Goal: Information Seeking & Learning: Learn about a topic

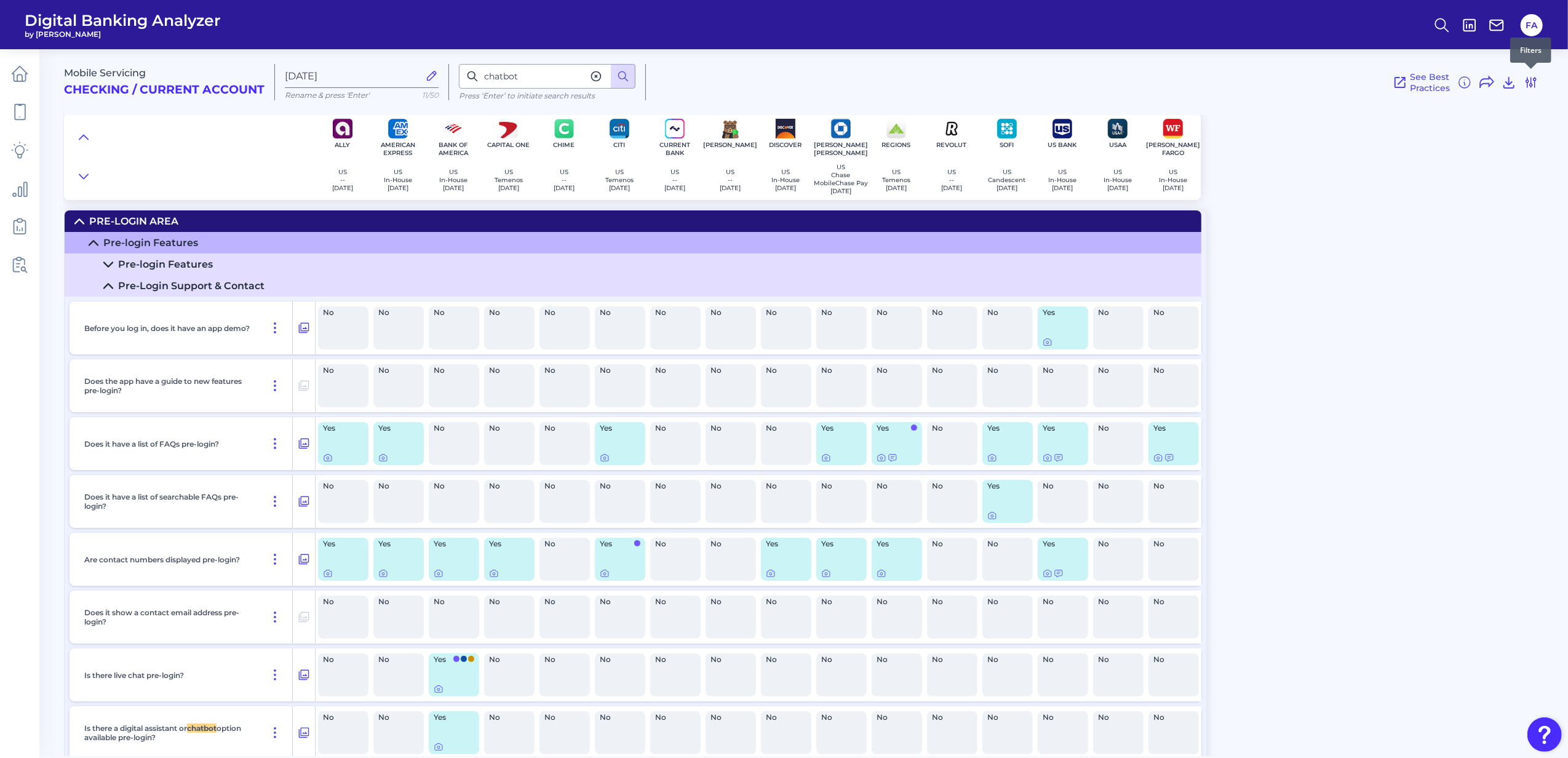
scroll to position [1624, 0]
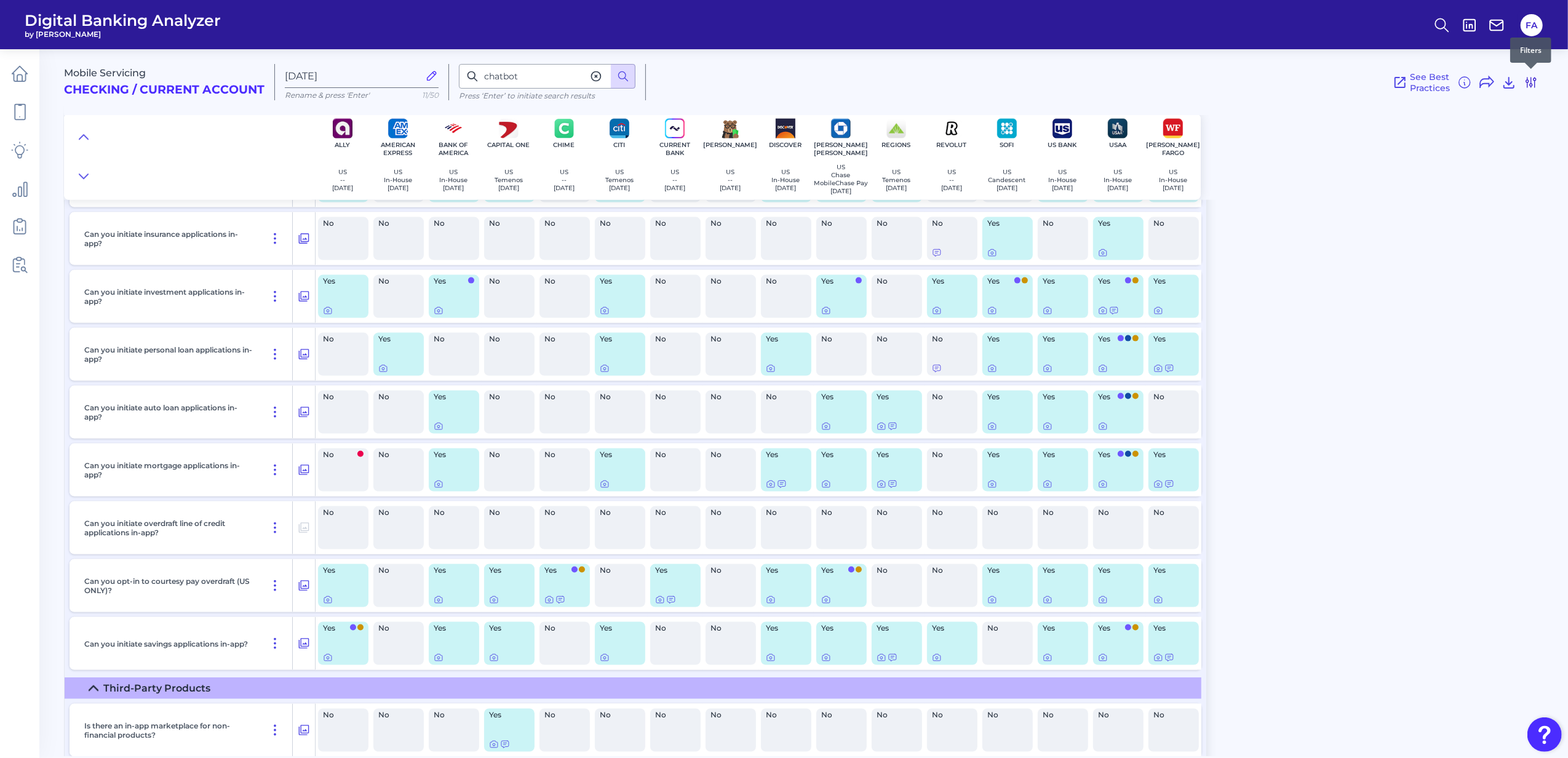
click at [1536, 80] on icon at bounding box center [1530, 82] width 15 height 15
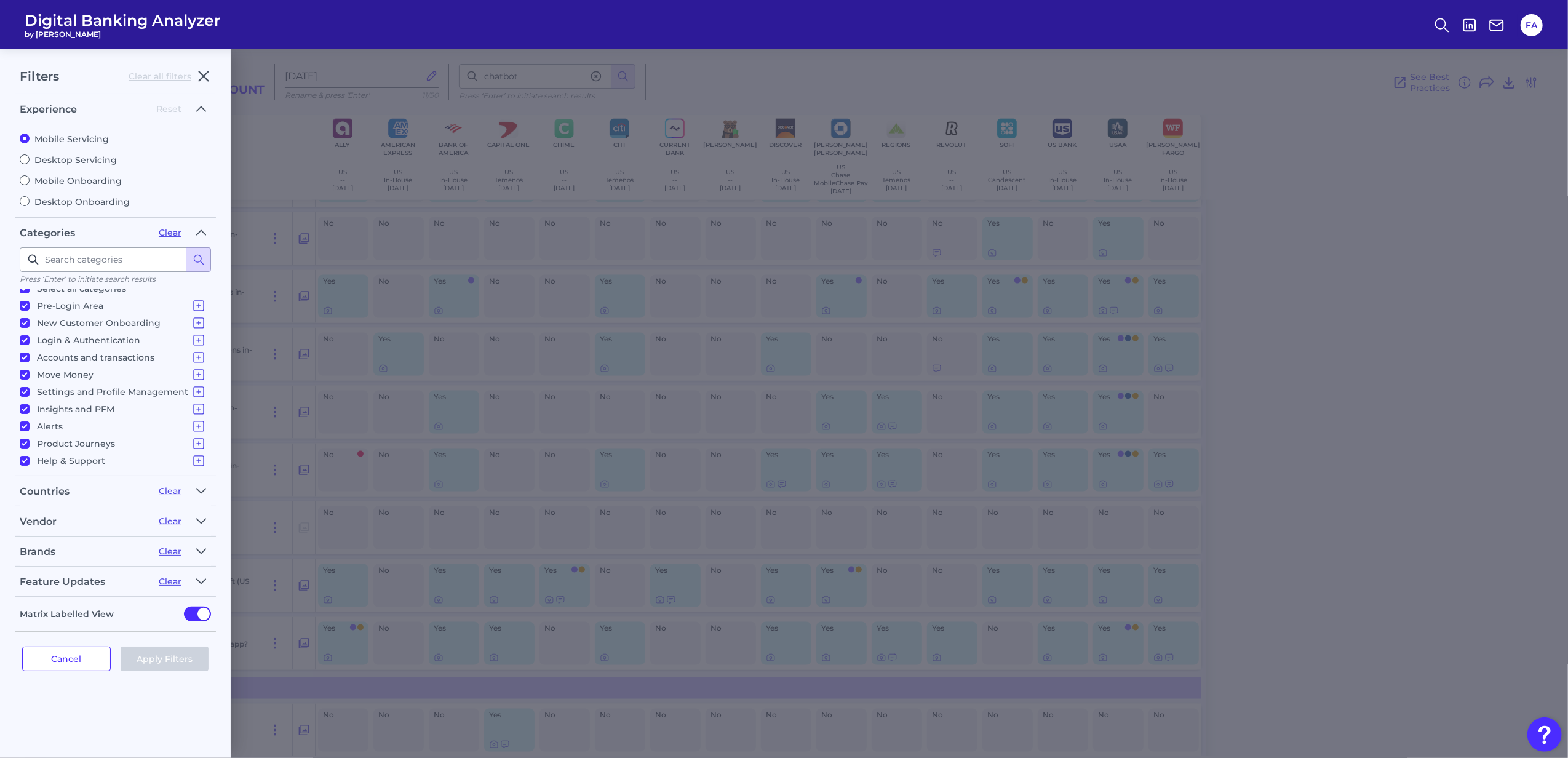
scroll to position [12, 0]
click at [84, 528] on legend "Vendor Clear" at bounding box center [115, 523] width 191 height 25
click at [91, 555] on div "Brands" at bounding box center [84, 552] width 129 height 12
click at [197, 552] on icon "button" at bounding box center [201, 551] width 10 height 15
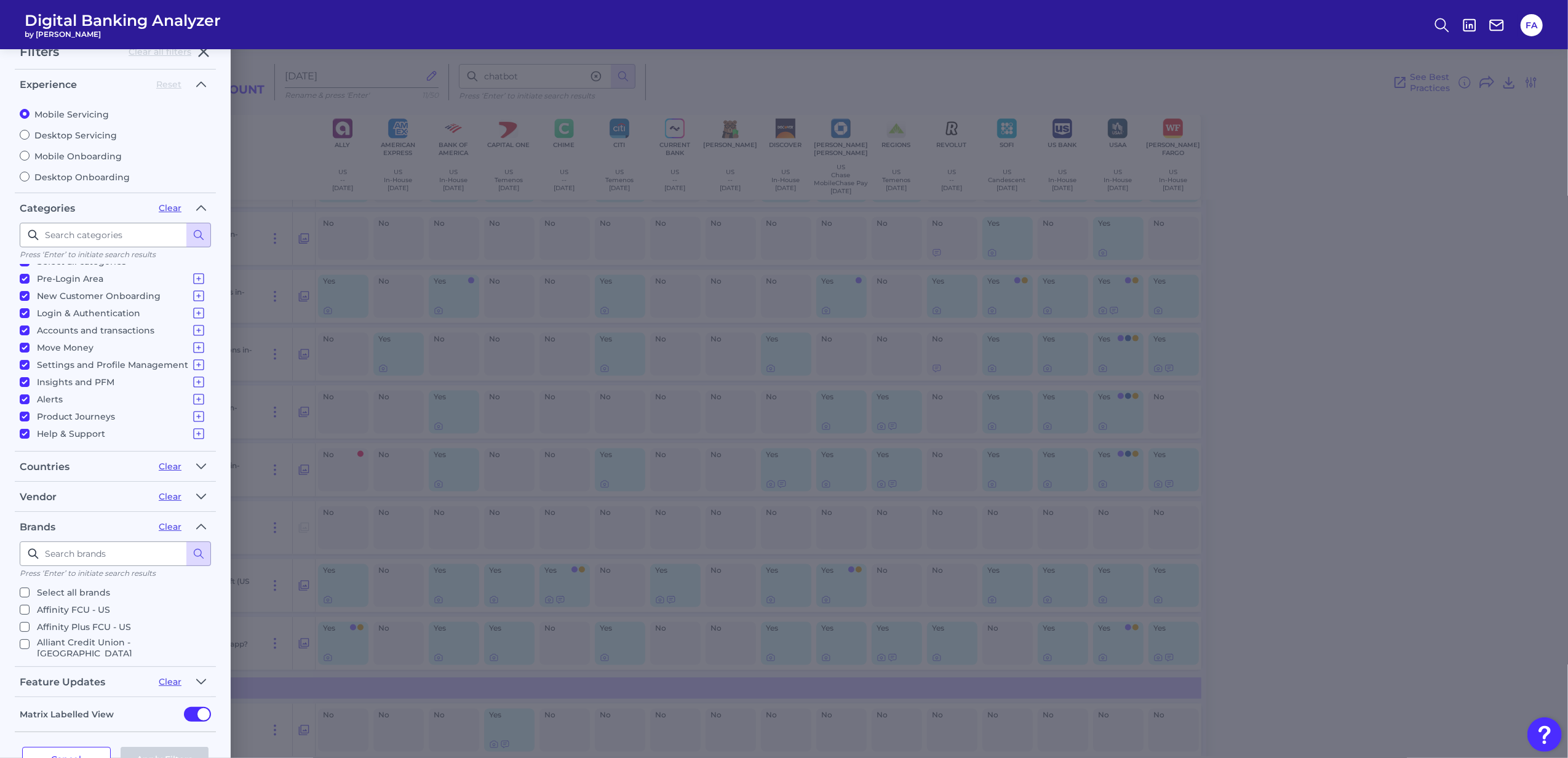
scroll to position [27, 0]
click at [55, 550] on input at bounding box center [115, 551] width 191 height 25
type input "varo"
click at [33, 607] on label "Varo - [GEOGRAPHIC_DATA]" at bounding box center [113, 611] width 187 height 15
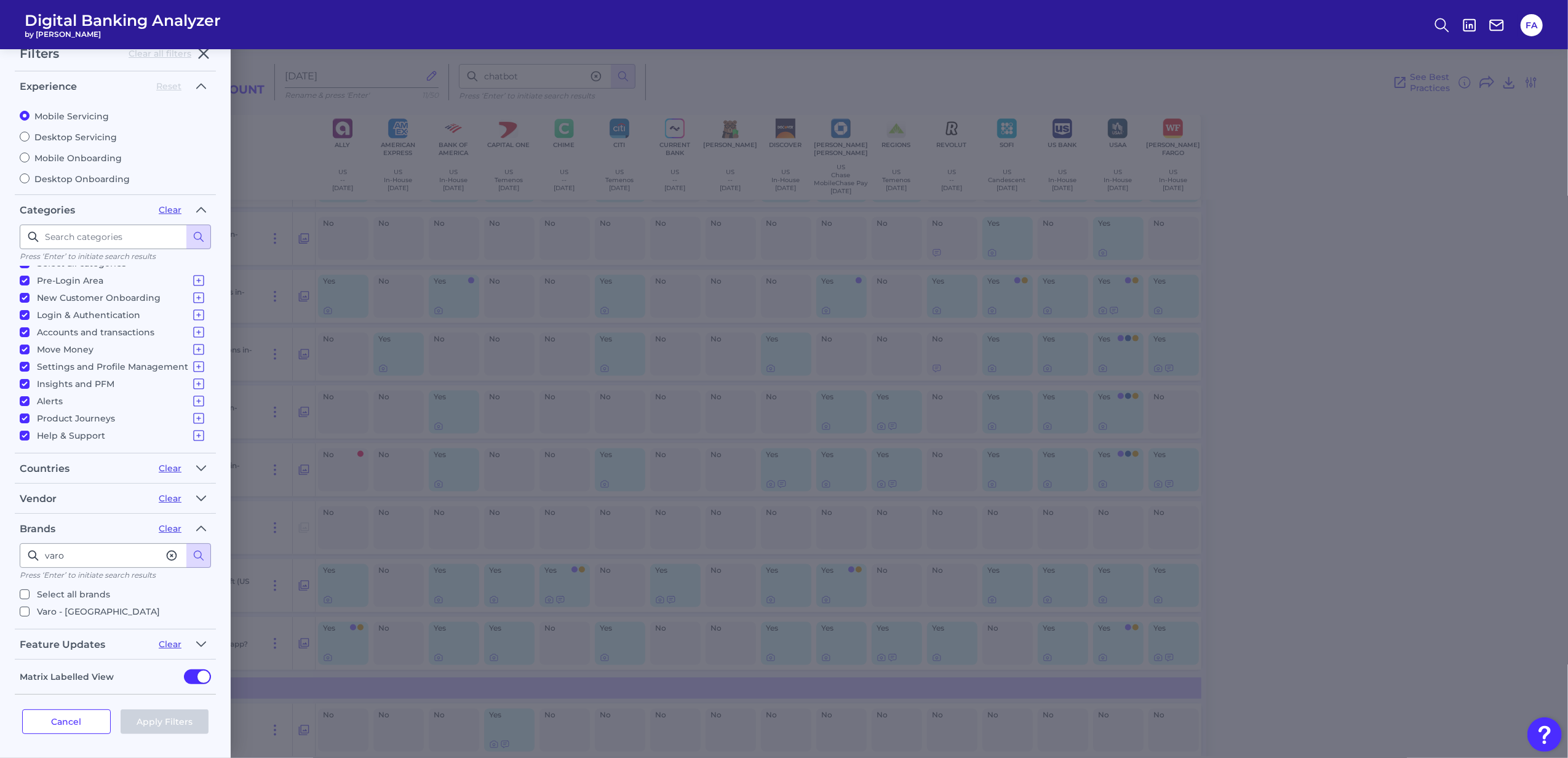
click at [30, 607] on input "Varo - [GEOGRAPHIC_DATA]" at bounding box center [25, 612] width 10 height 10
checkbox input "true"
drag, startPoint x: 87, startPoint y: 562, endPoint x: 0, endPoint y: 538, distance: 90.2
click at [0, 538] on html "Digital Banking Analyzer by Curinos FA Mobile Servicing Checking / Current Acco…" at bounding box center [784, 379] width 1568 height 758
type input "revolut"
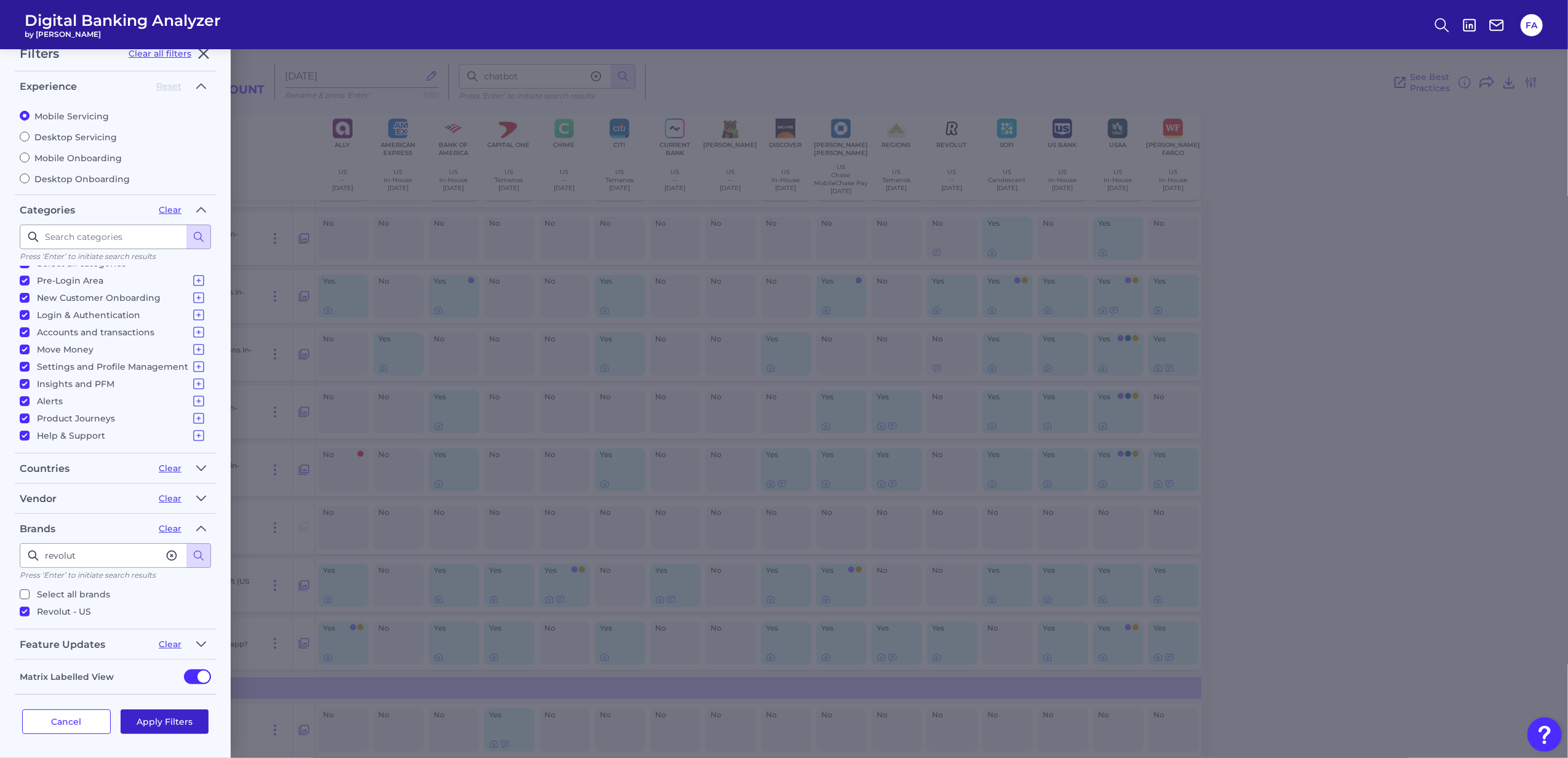
click at [148, 709] on button "Apply Filters" at bounding box center [165, 721] width 89 height 25
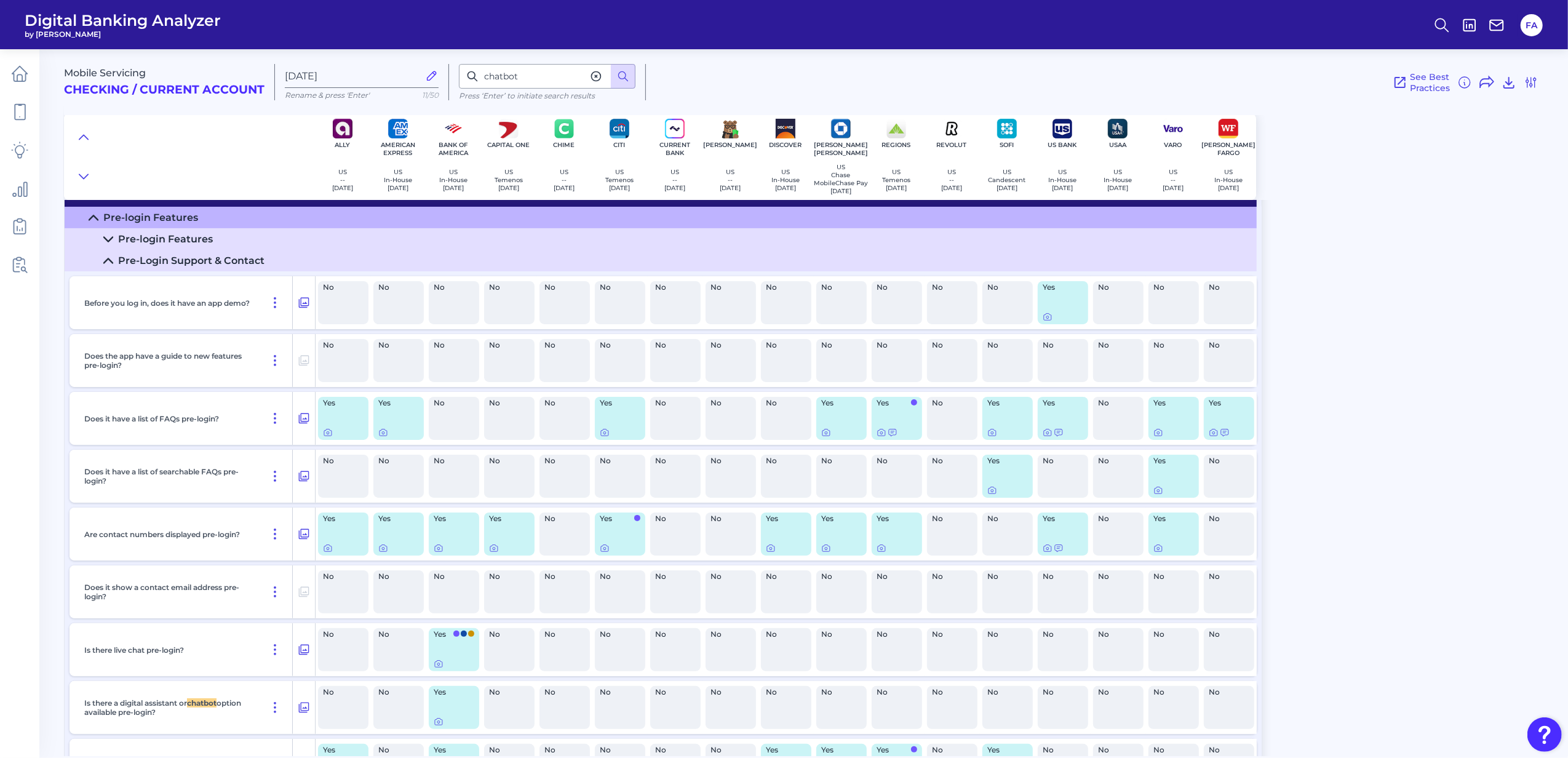
scroll to position [0, 0]
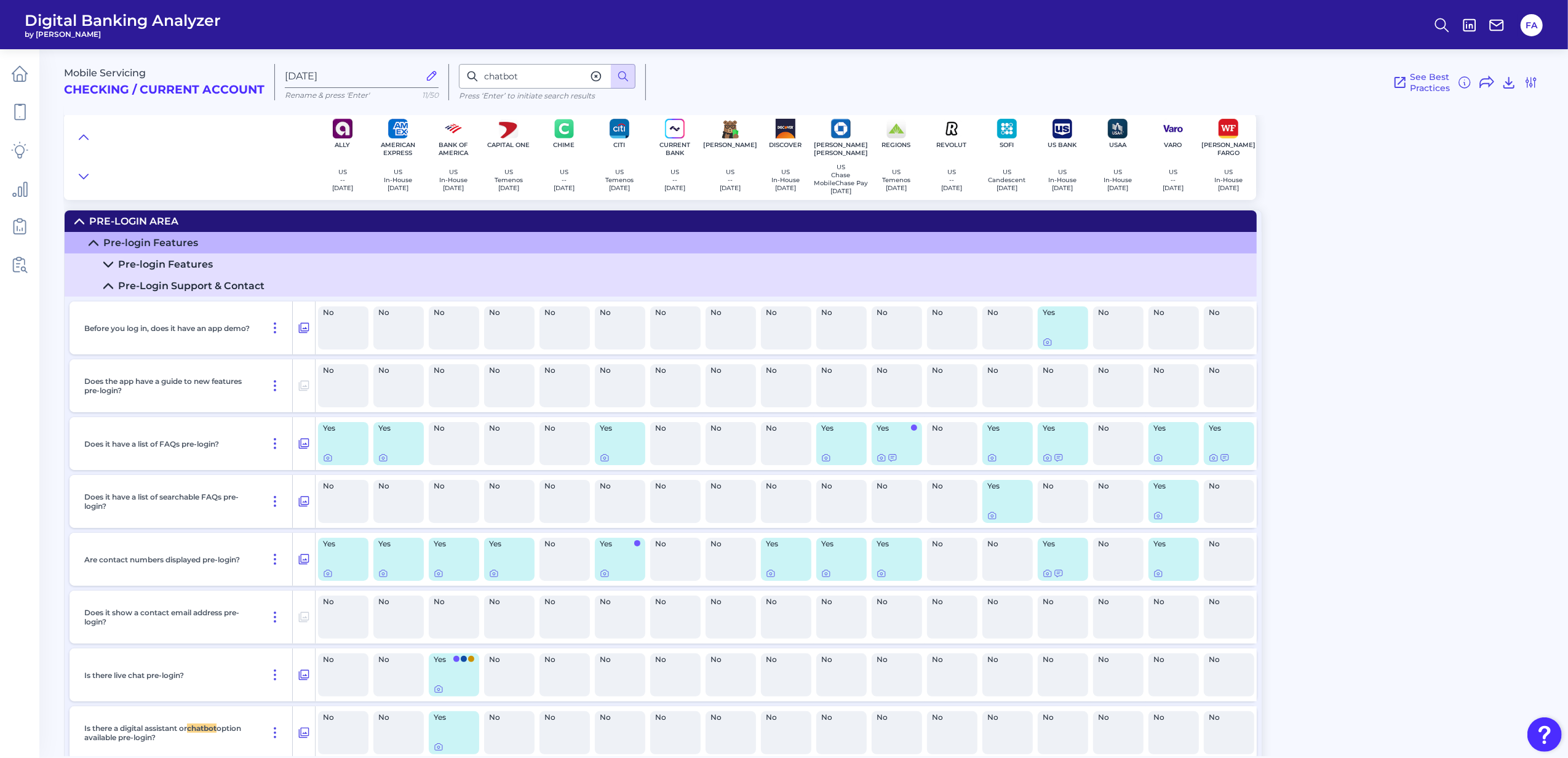
click at [94, 220] on div "Pre-Login Area" at bounding box center [134, 221] width 90 height 12
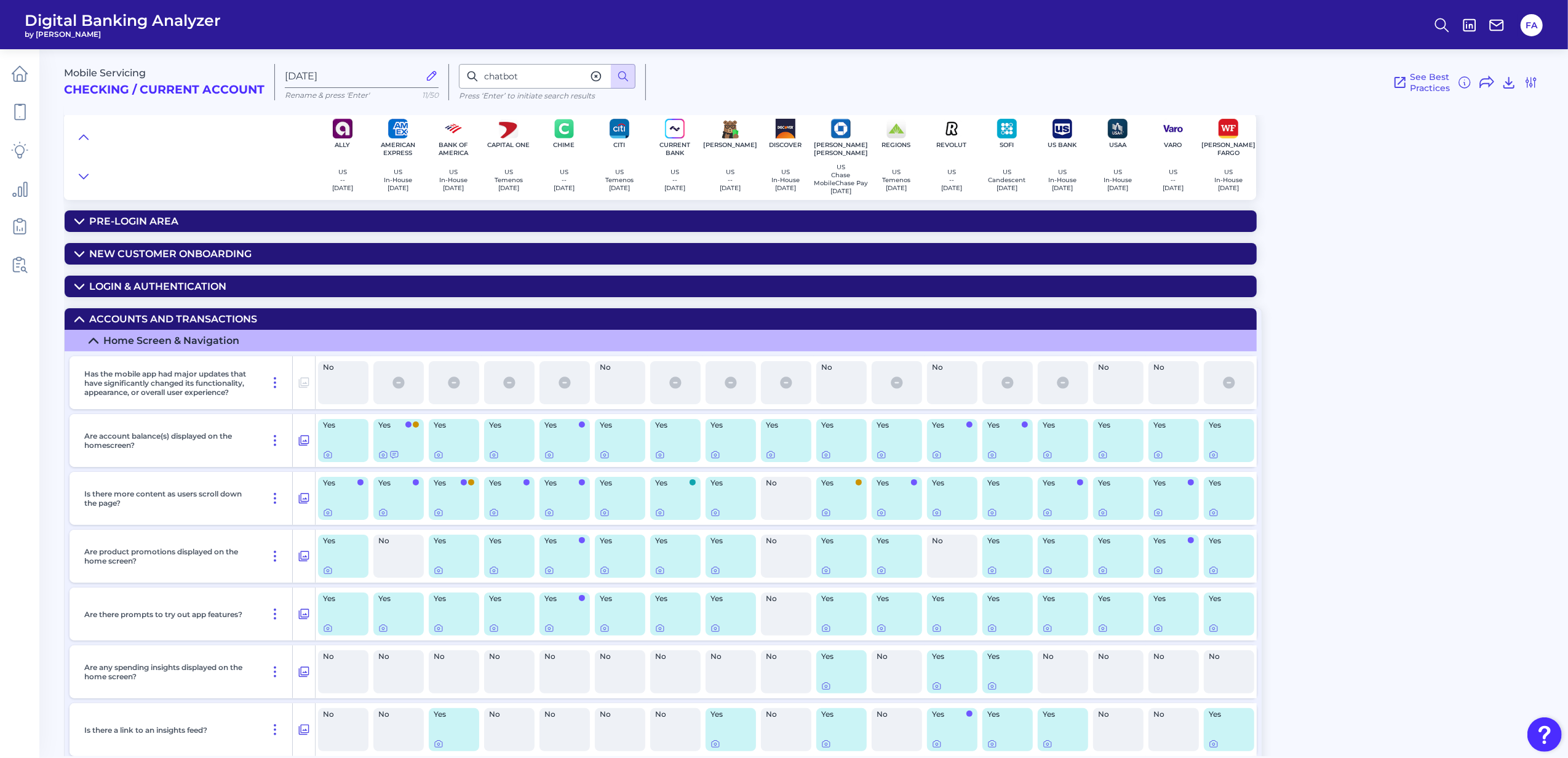
click at [97, 251] on div "New Customer Onboarding" at bounding box center [171, 254] width 162 height 12
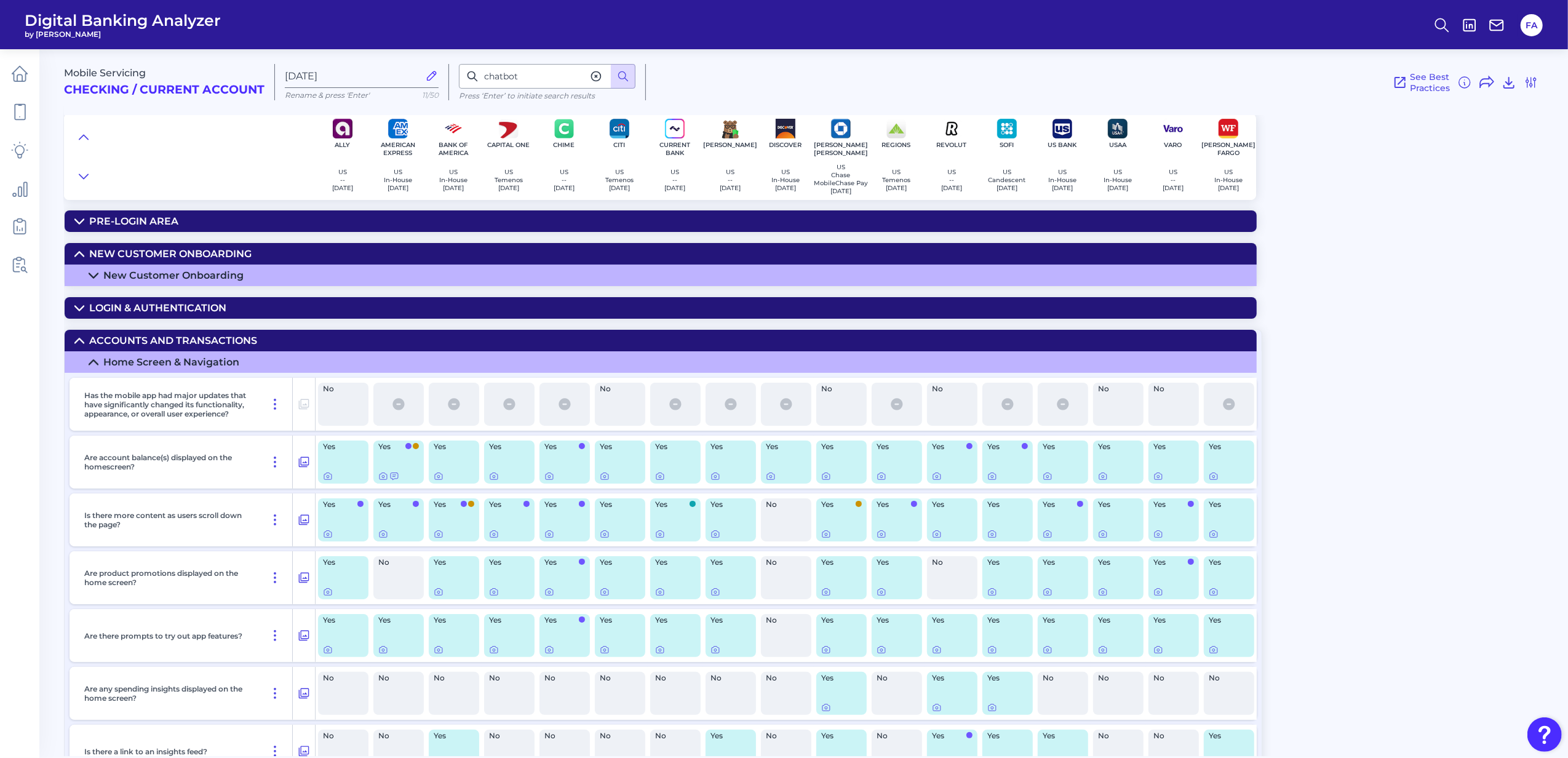
click at [94, 284] on summary "New Customer Onboarding" at bounding box center [661, 275] width 1193 height 21
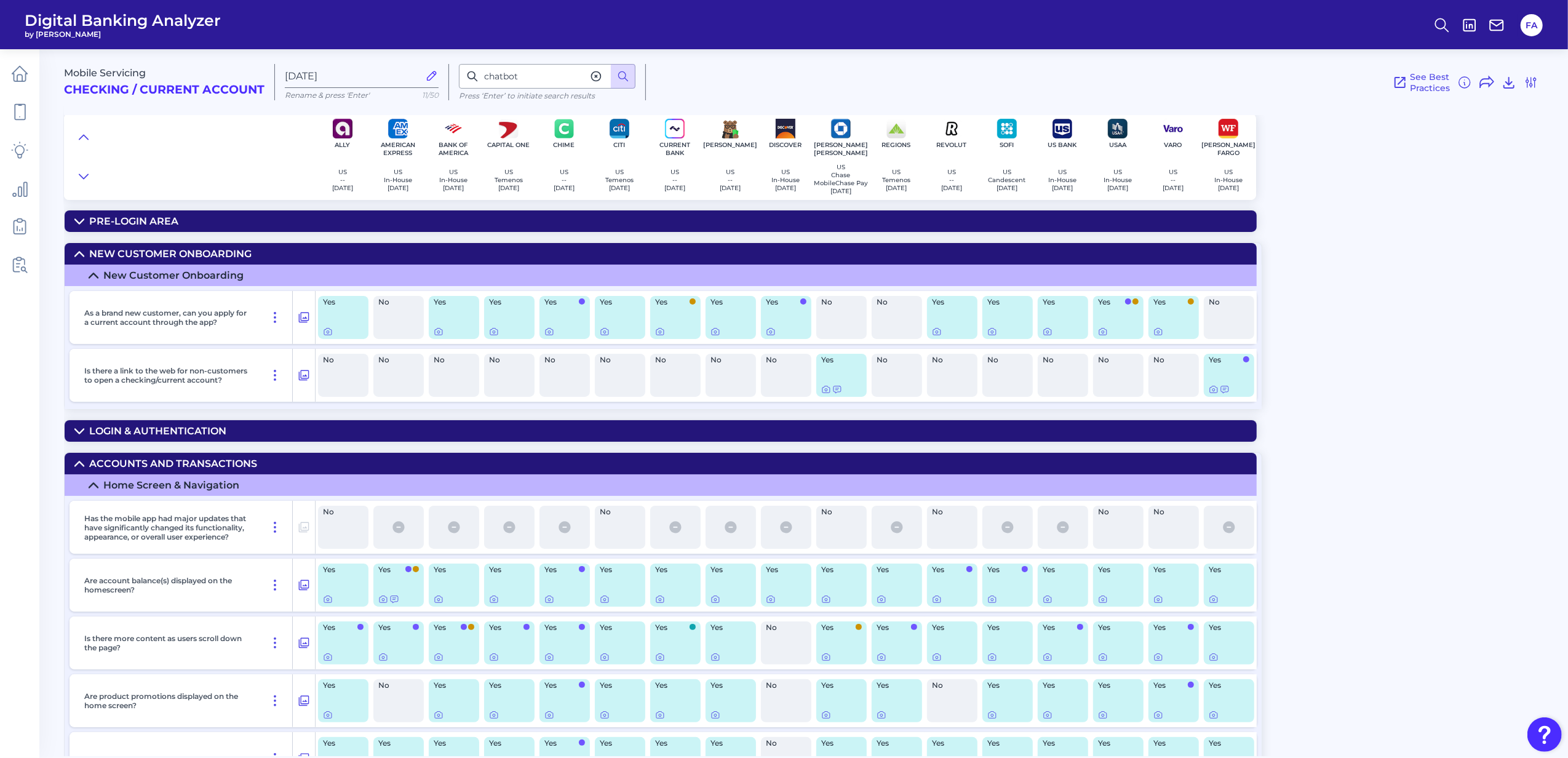
click at [139, 432] on div "Login & Authentication" at bounding box center [158, 431] width 137 height 12
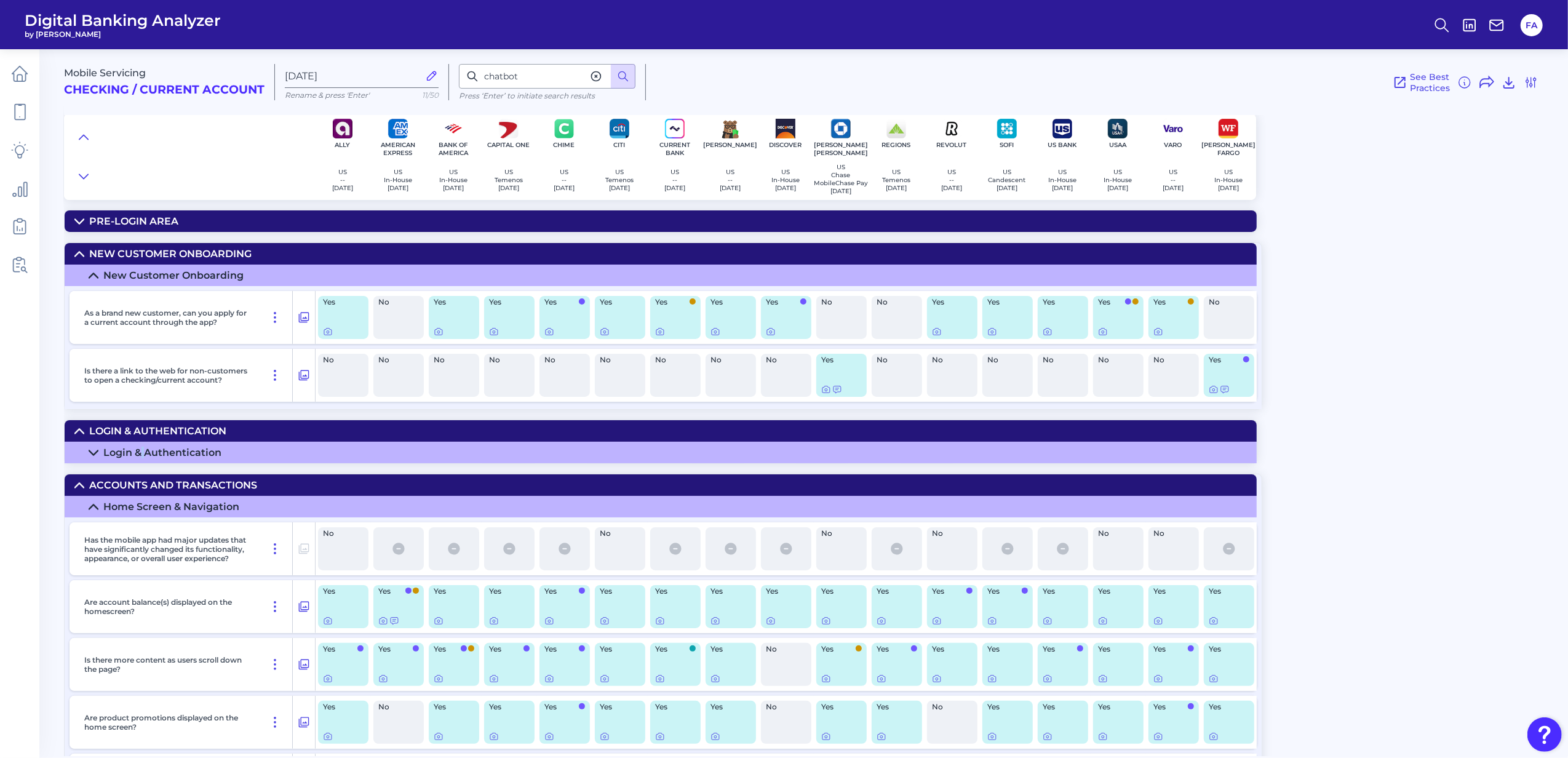
click at [144, 458] on div "Login & Authentication" at bounding box center [162, 453] width 118 height 12
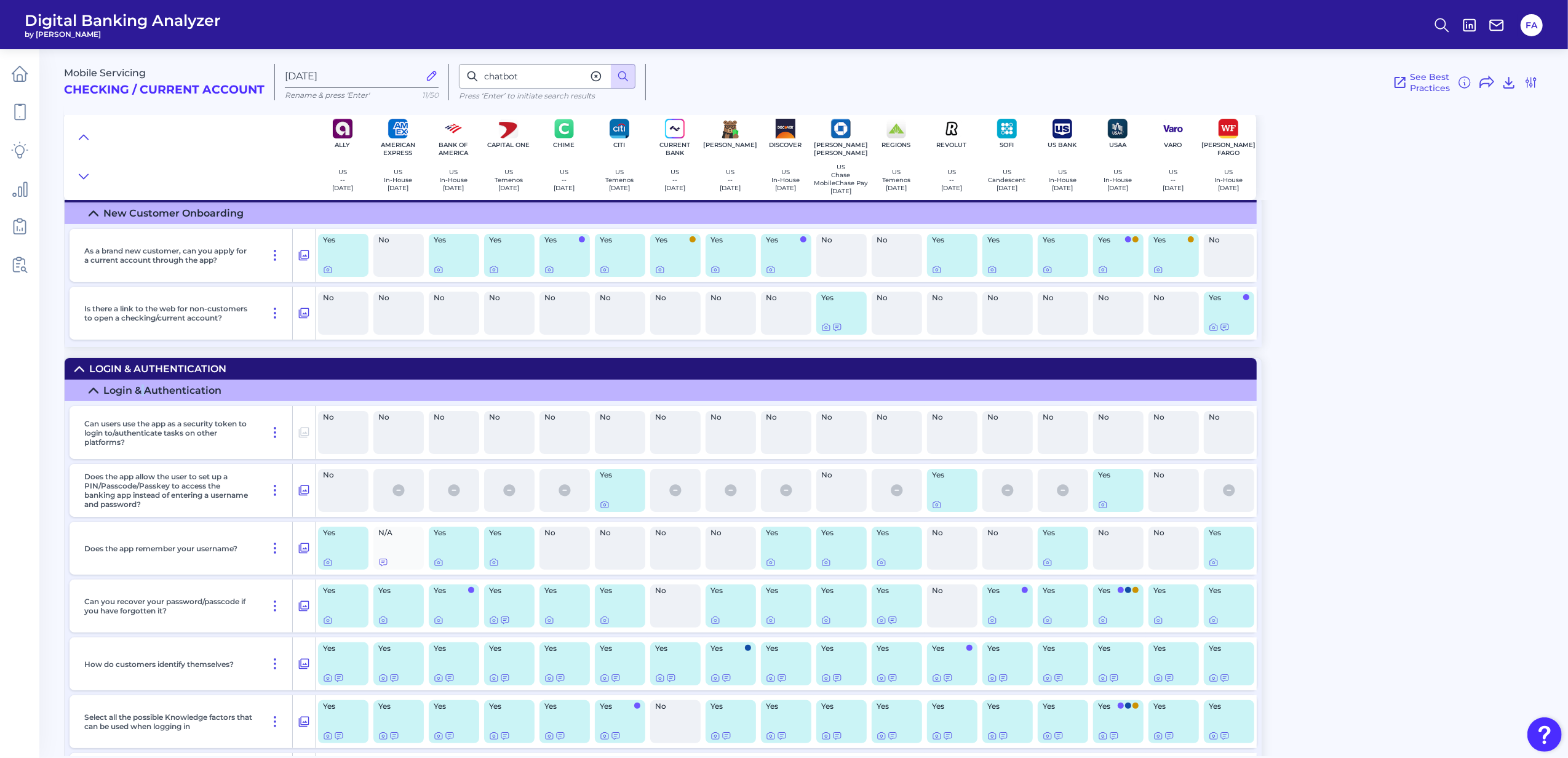
scroll to position [191, 0]
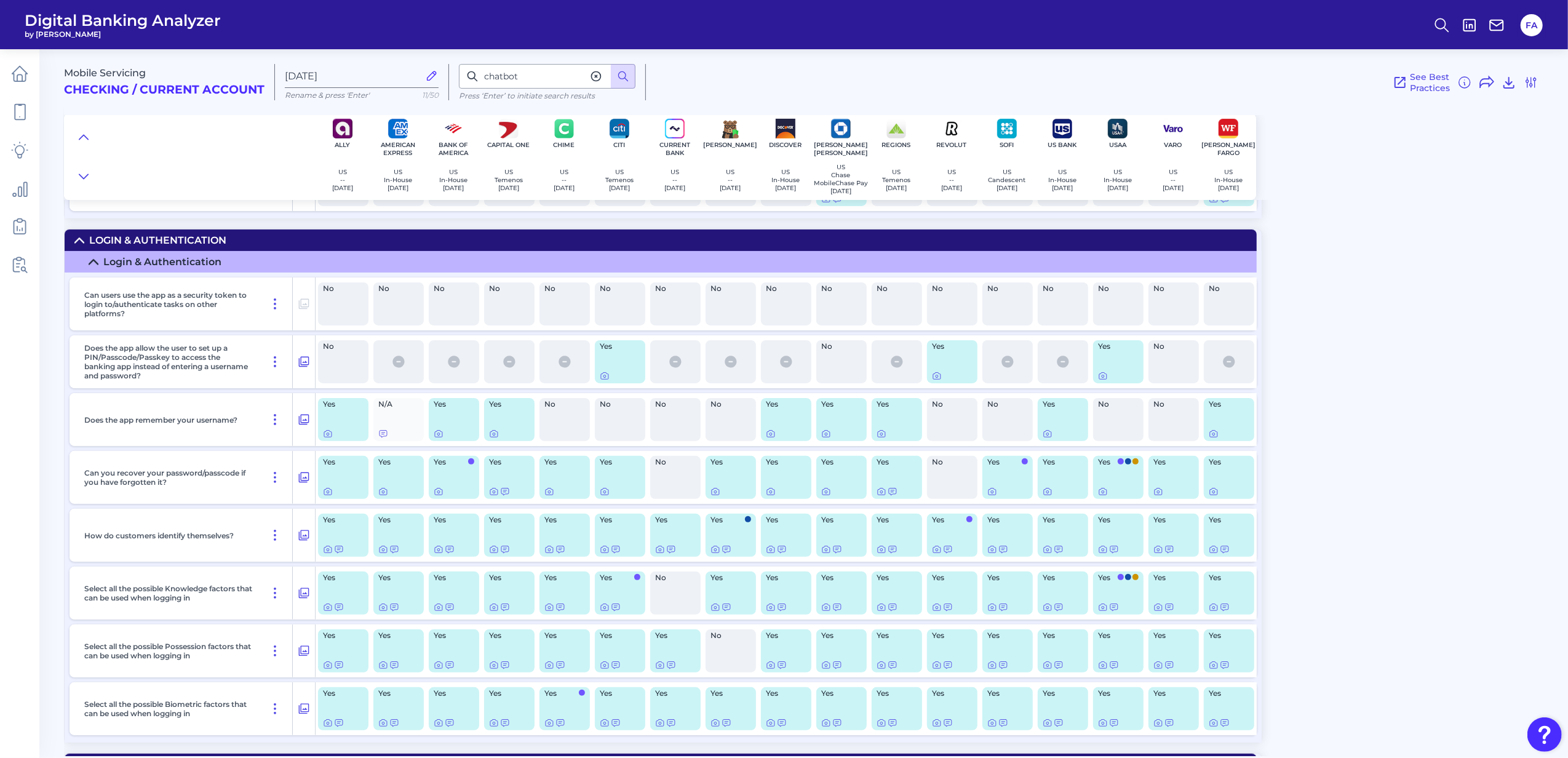
click at [106, 246] on div "Login & Authentication" at bounding box center [158, 241] width 137 height 12
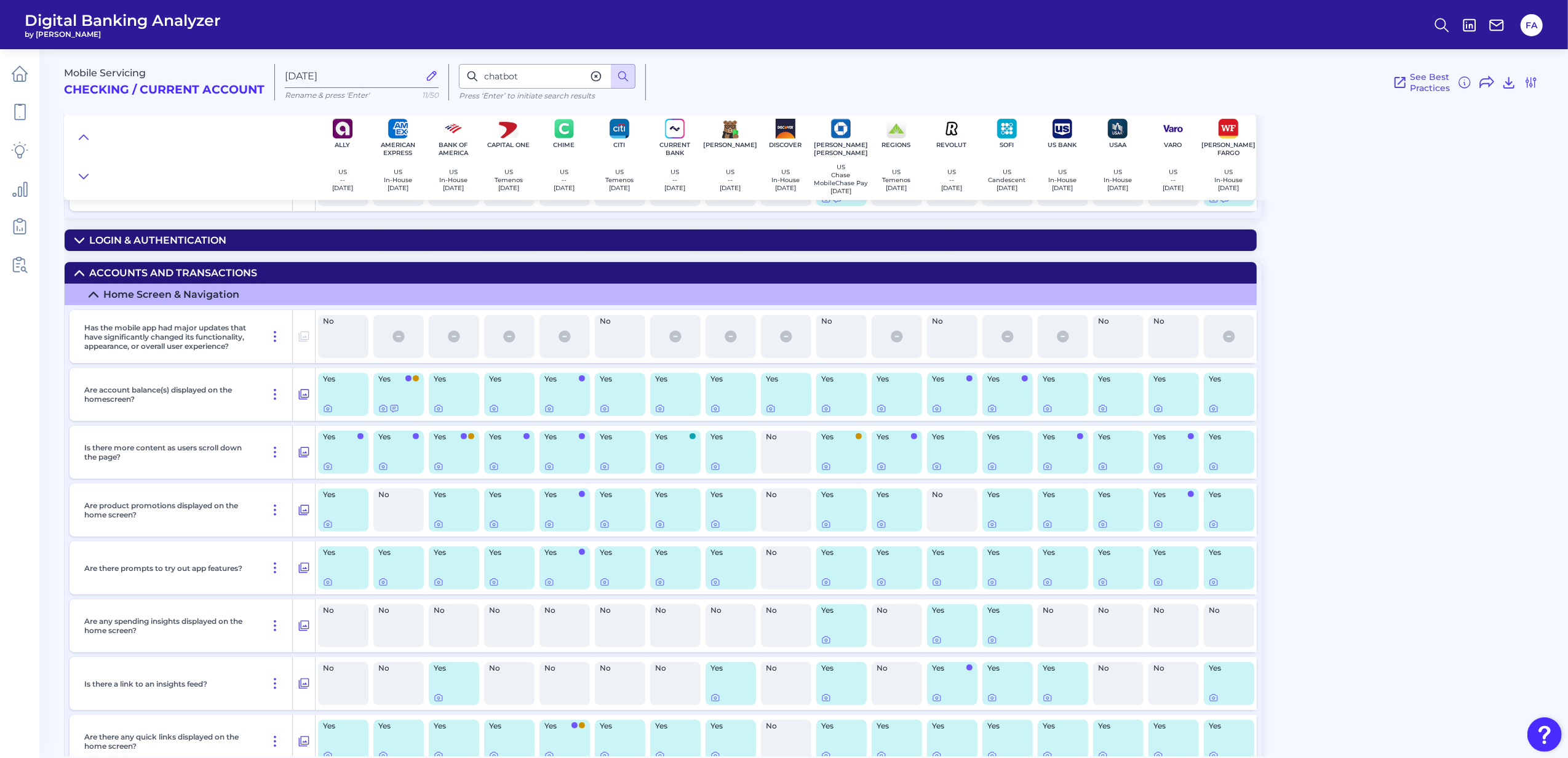
drag, startPoint x: 1310, startPoint y: 228, endPoint x: 1214, endPoint y: 156, distance: 120.0
click at [1318, 242] on div "Mobile Servicing Checking / Current Account [DATE] Rename & press 'Enter' 11/50…" at bounding box center [816, 398] width 1504 height 716
click at [1269, 154] on div "Mobile Servicing Checking / Current Account [DATE] Rename & press 'Enter' 11/50…" at bounding box center [816, 120] width 1504 height 160
drag, startPoint x: 1282, startPoint y: 184, endPoint x: 208, endPoint y: 141, distance: 1074.9
click at [208, 141] on div "Mobile Servicing Checking / Current Account [DATE] Rename & press 'Enter' 11/50…" at bounding box center [816, 120] width 1504 height 160
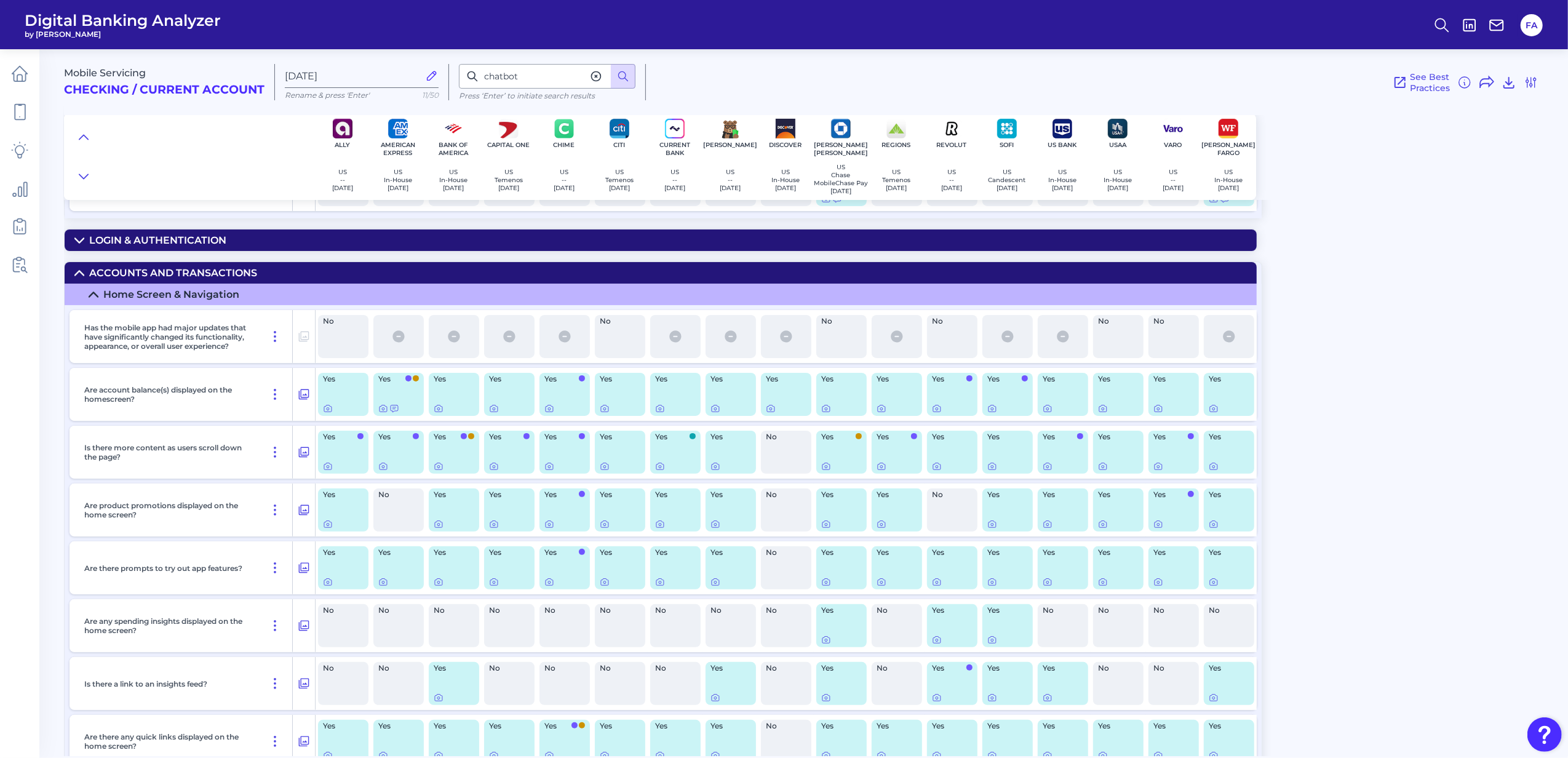
click at [236, 142] on div at bounding box center [189, 156] width 251 height 86
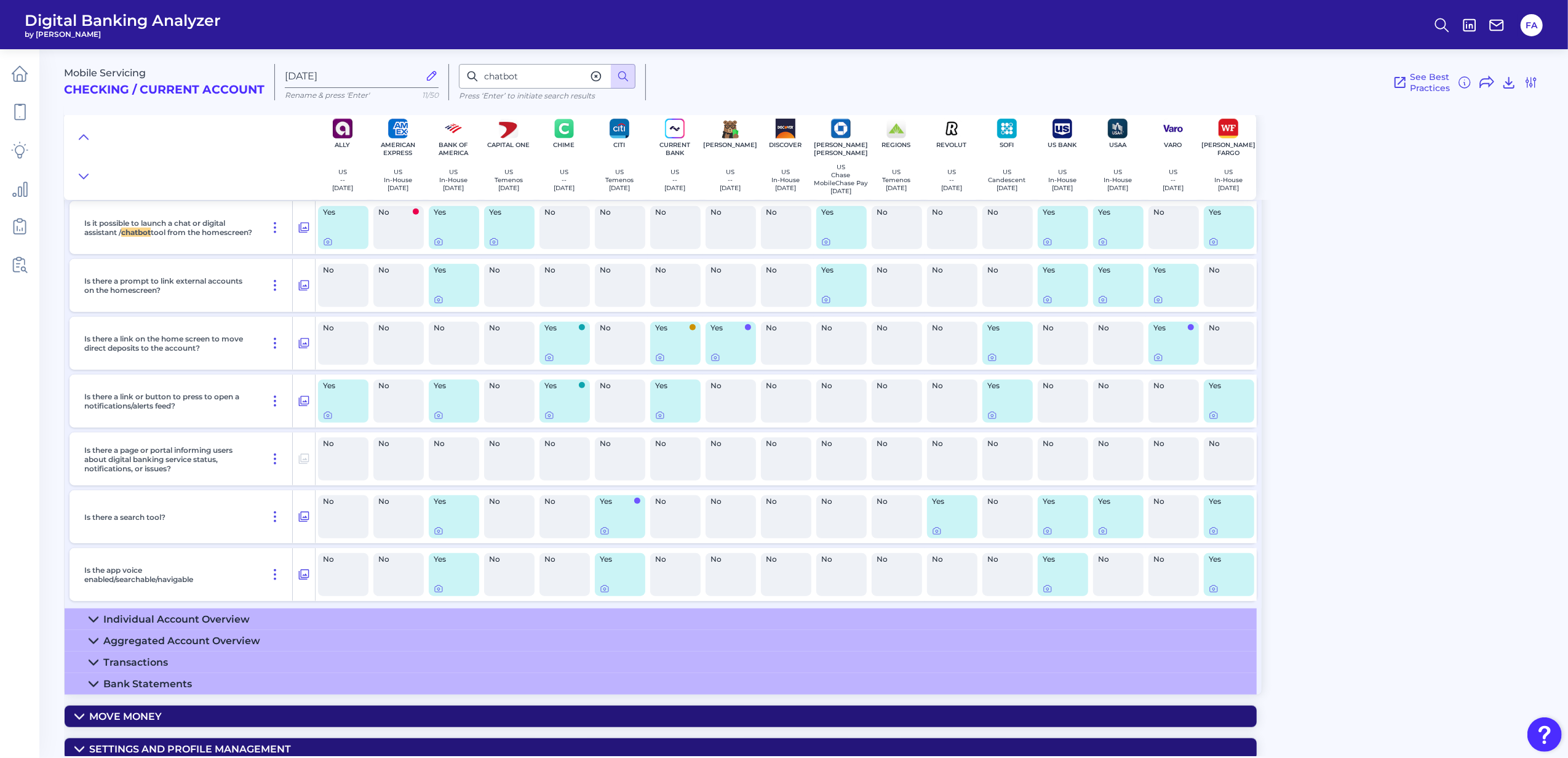
scroll to position [958, 0]
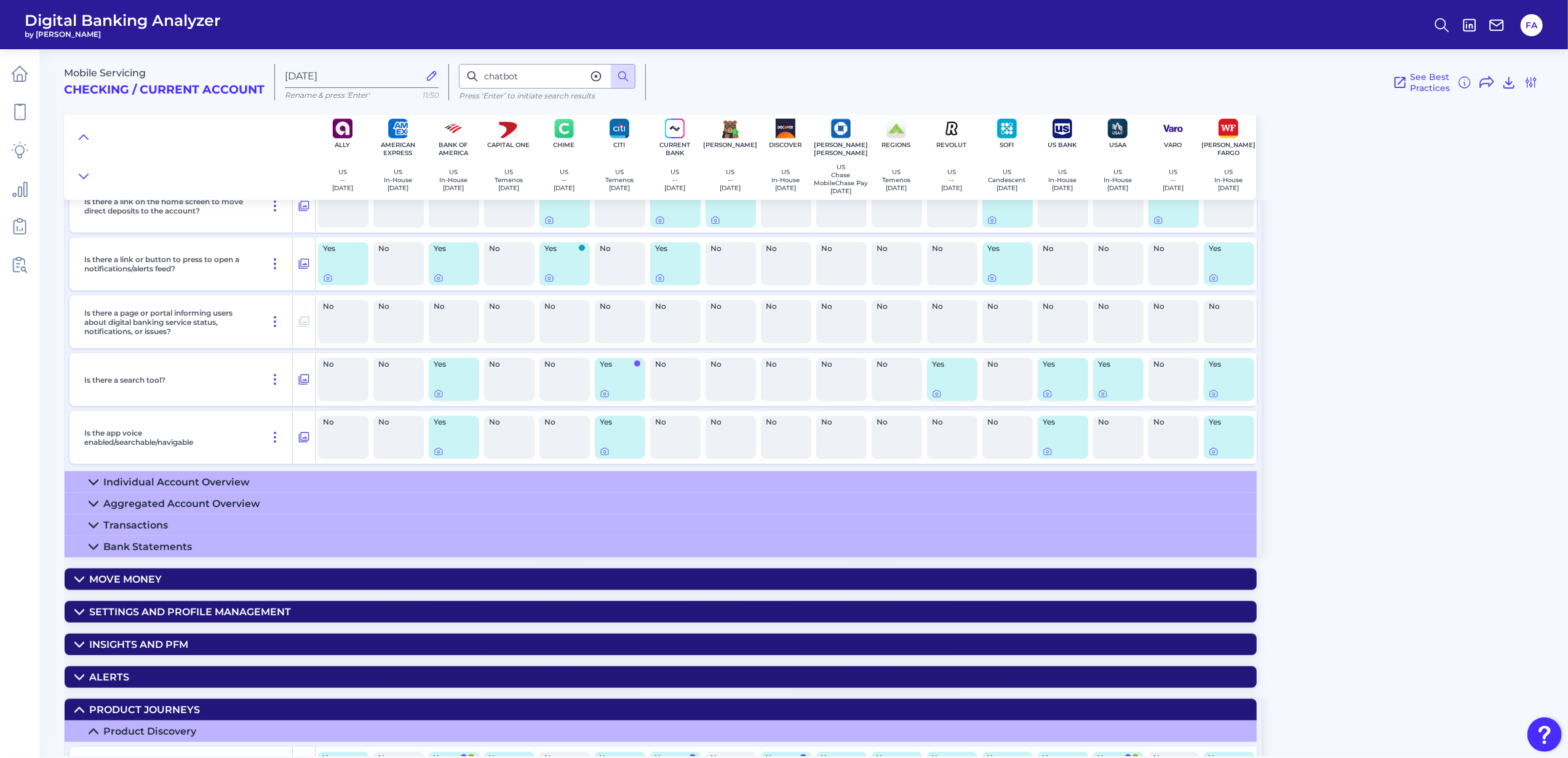
click at [141, 485] on div "Individual Account Overview" at bounding box center [177, 482] width 147 height 12
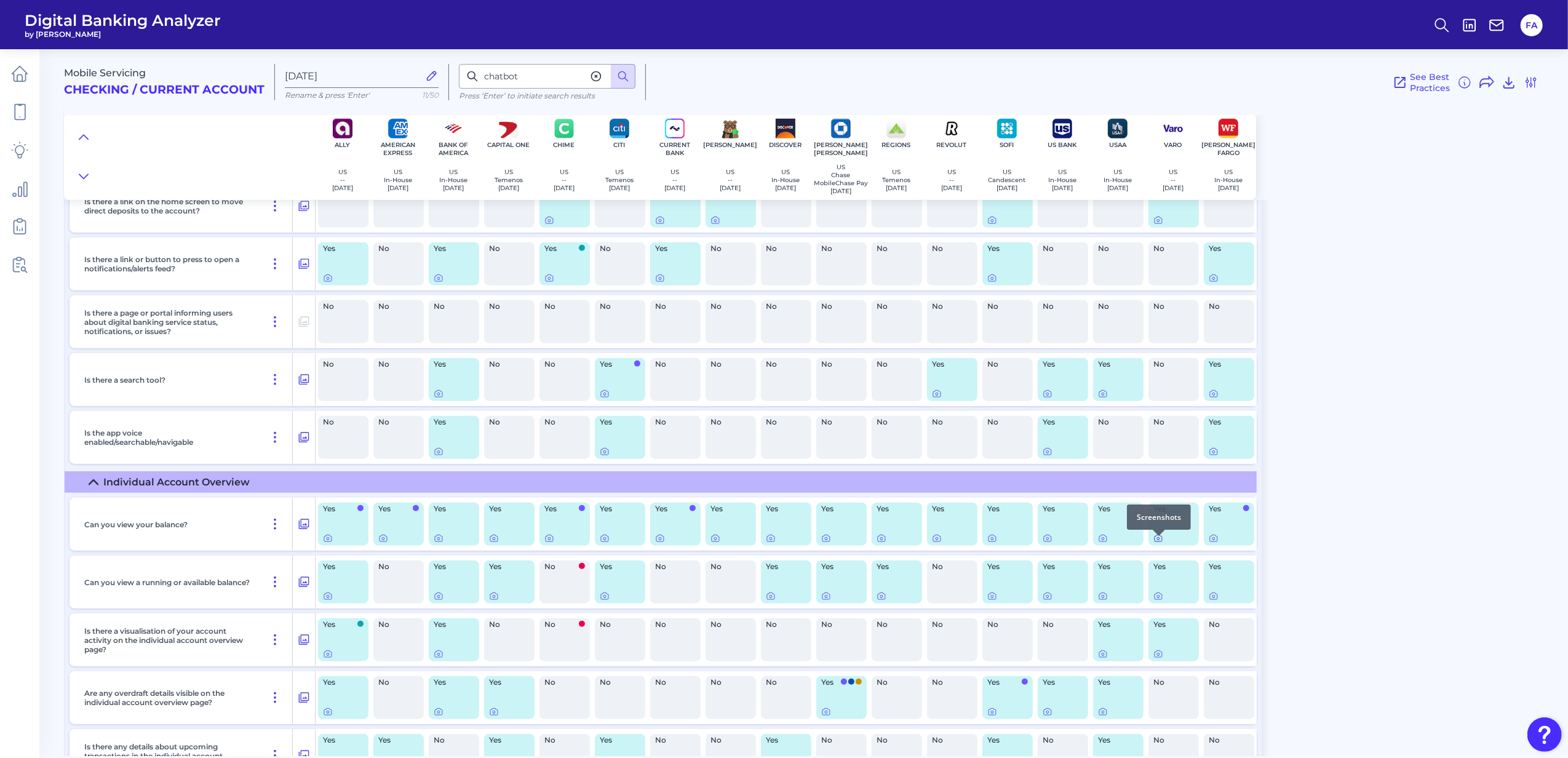
click at [1161, 542] on icon at bounding box center [1159, 539] width 8 height 7
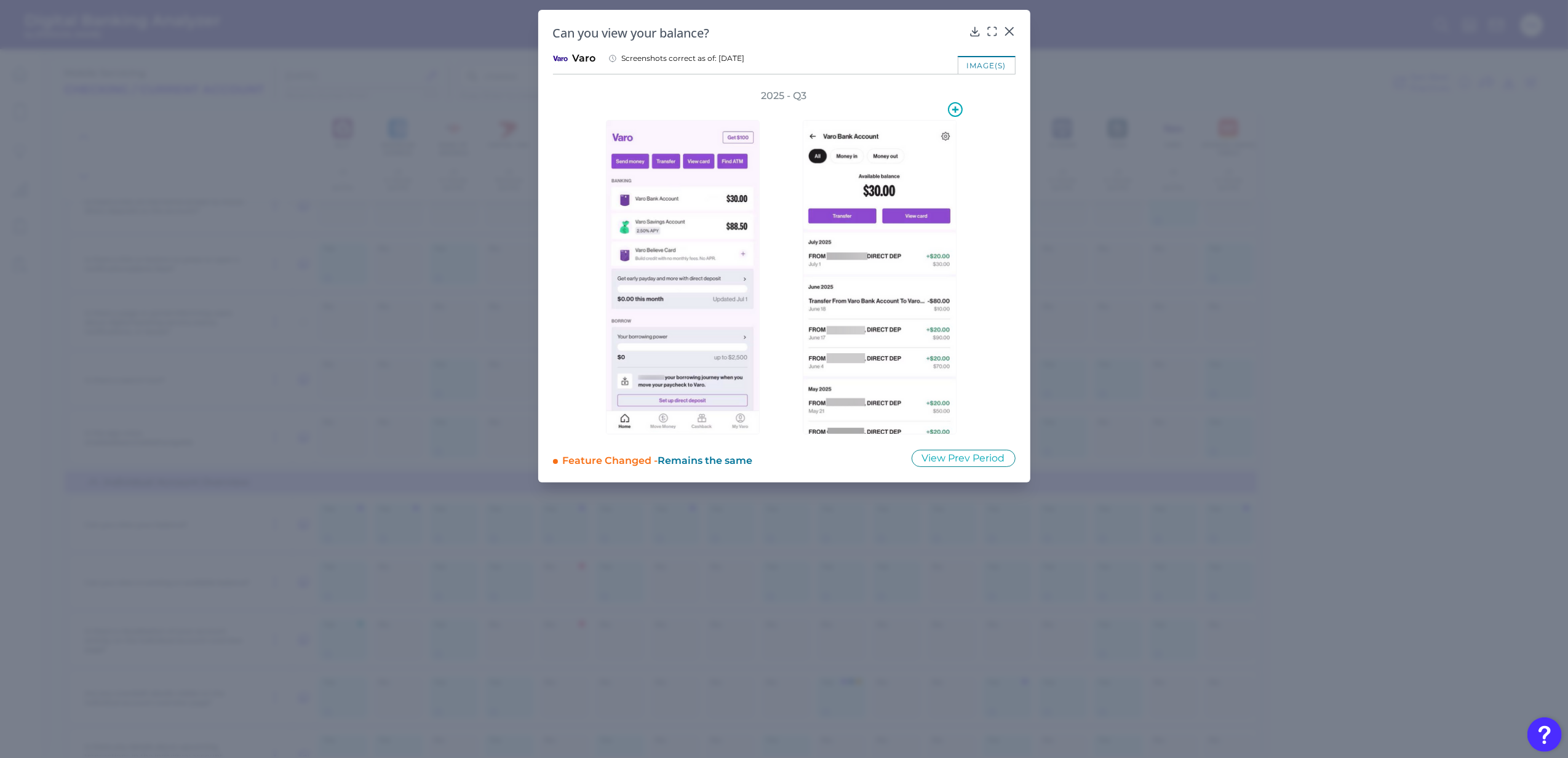
click at [938, 242] on img at bounding box center [880, 277] width 154 height 314
click at [1019, 27] on div "Can you view your balance? Varo Screenshots correct as of: [DATE] image(s) 2025…" at bounding box center [784, 247] width 492 height 473
click at [1012, 27] on icon at bounding box center [1009, 32] width 12 height 12
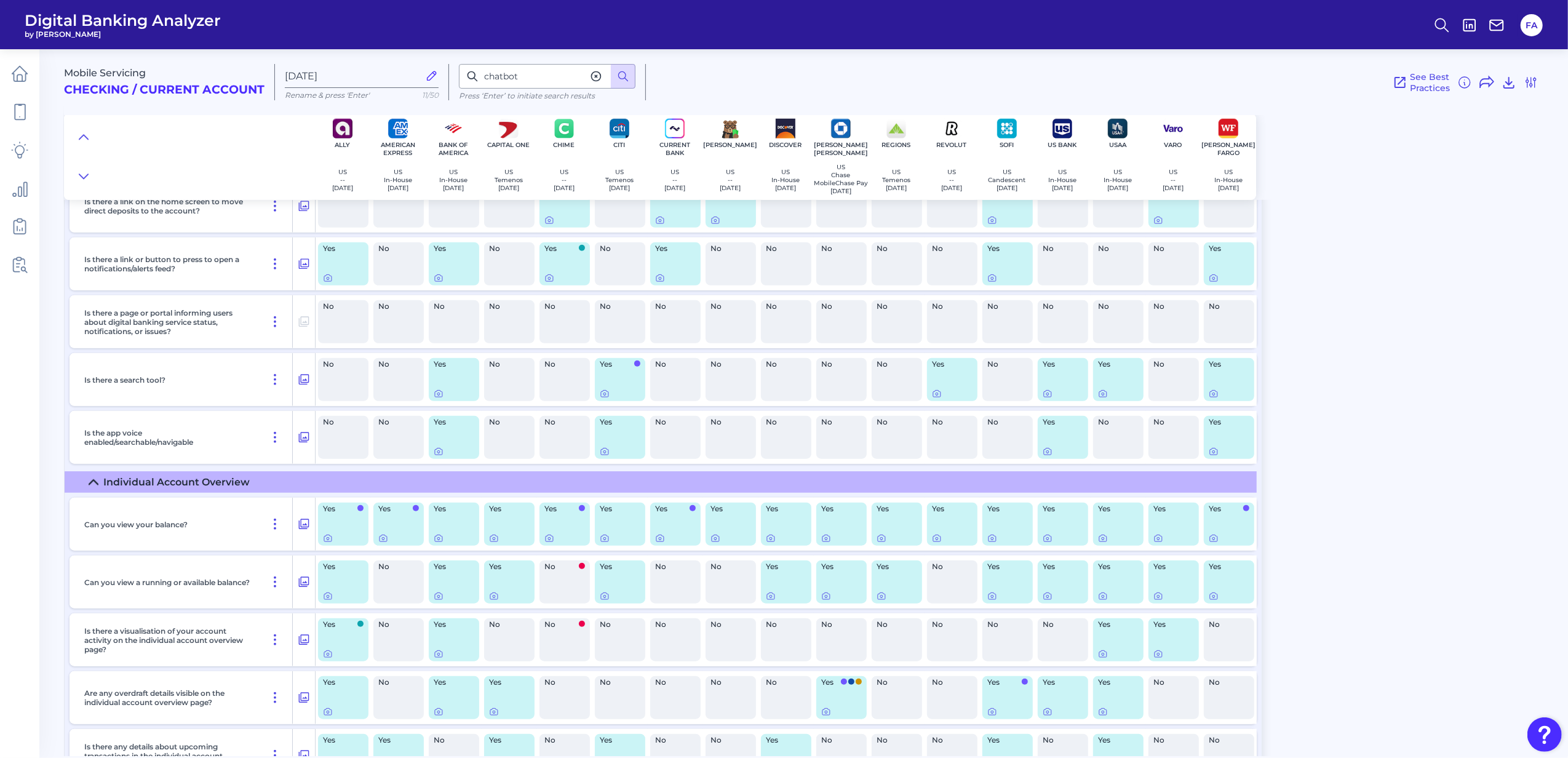
click at [131, 493] on summary "Individual Account Overview" at bounding box center [661, 481] width 1193 height 21
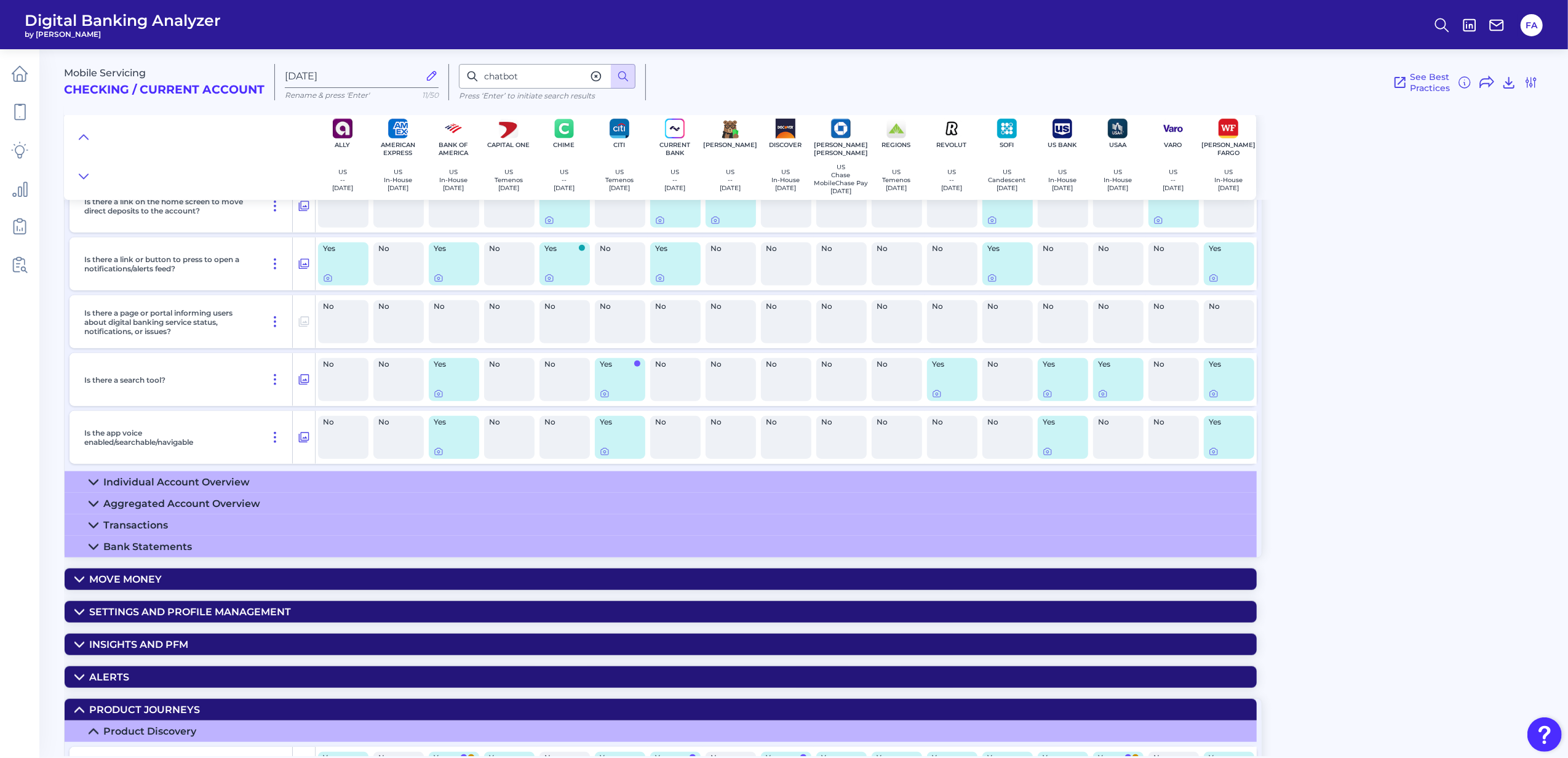
scroll to position [1175, 0]
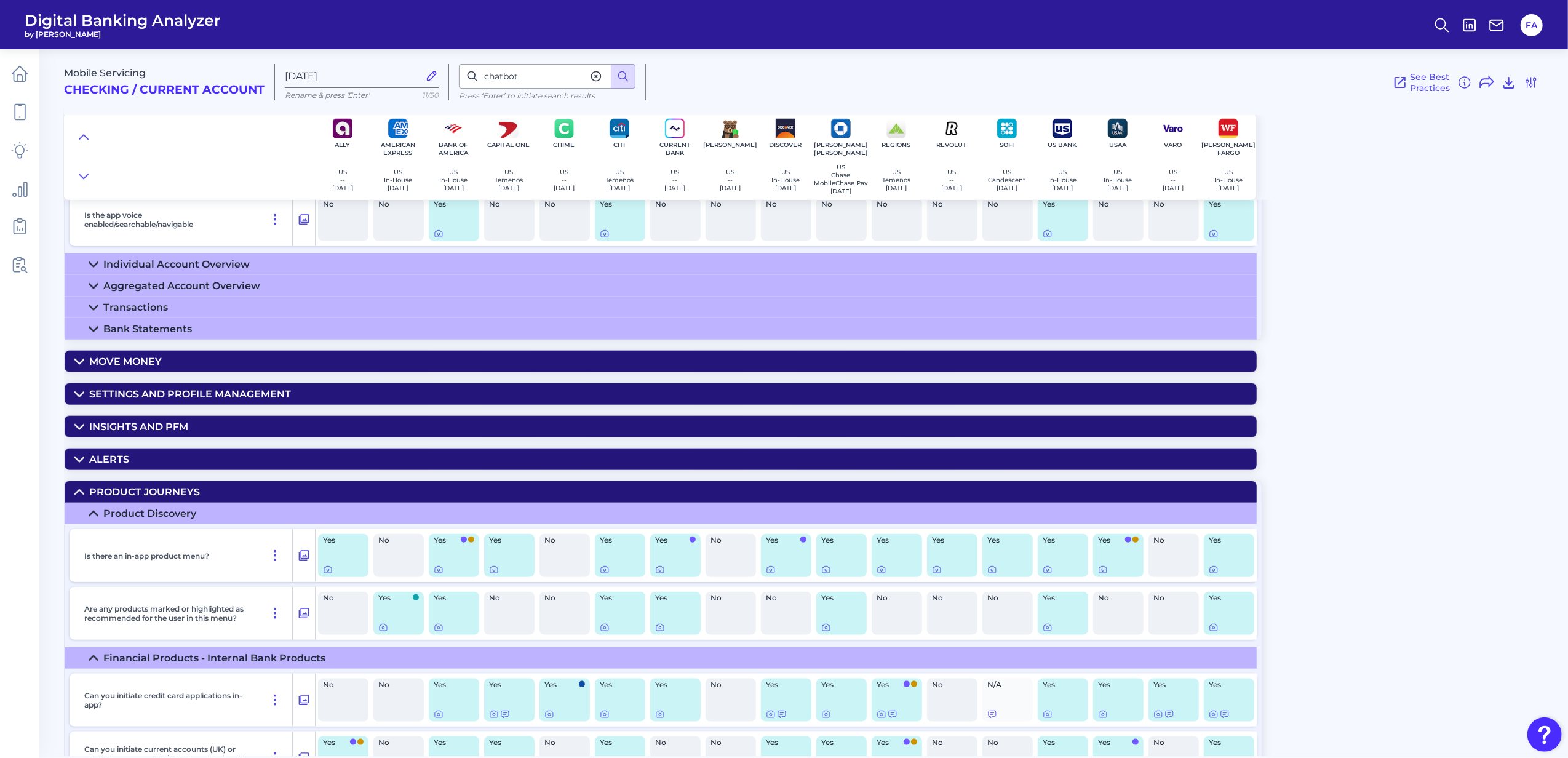
click at [99, 433] on div "Insights and PFM" at bounding box center [139, 427] width 99 height 12
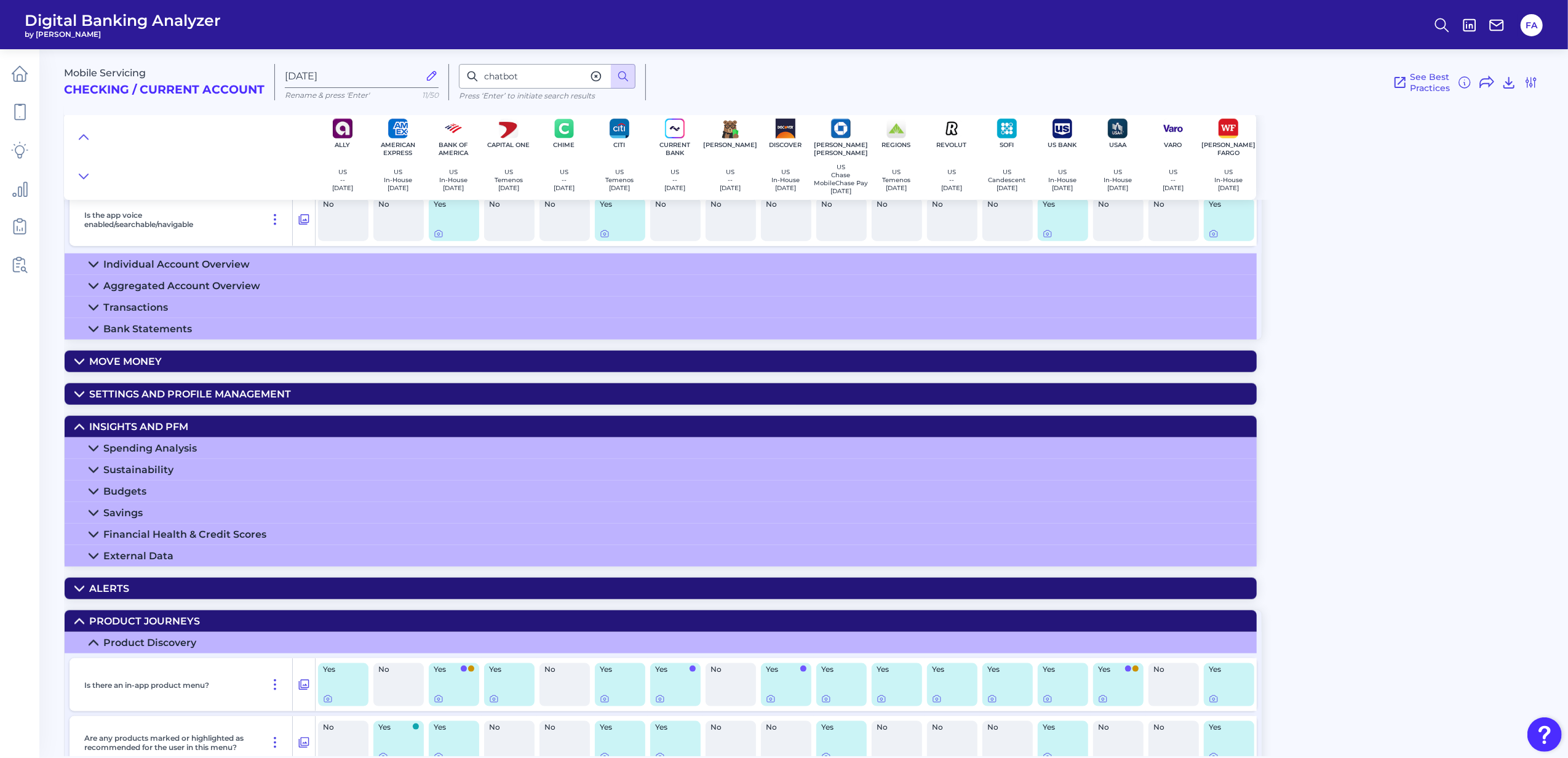
click at [108, 454] on div "Spending Analysis" at bounding box center [150, 448] width 94 height 12
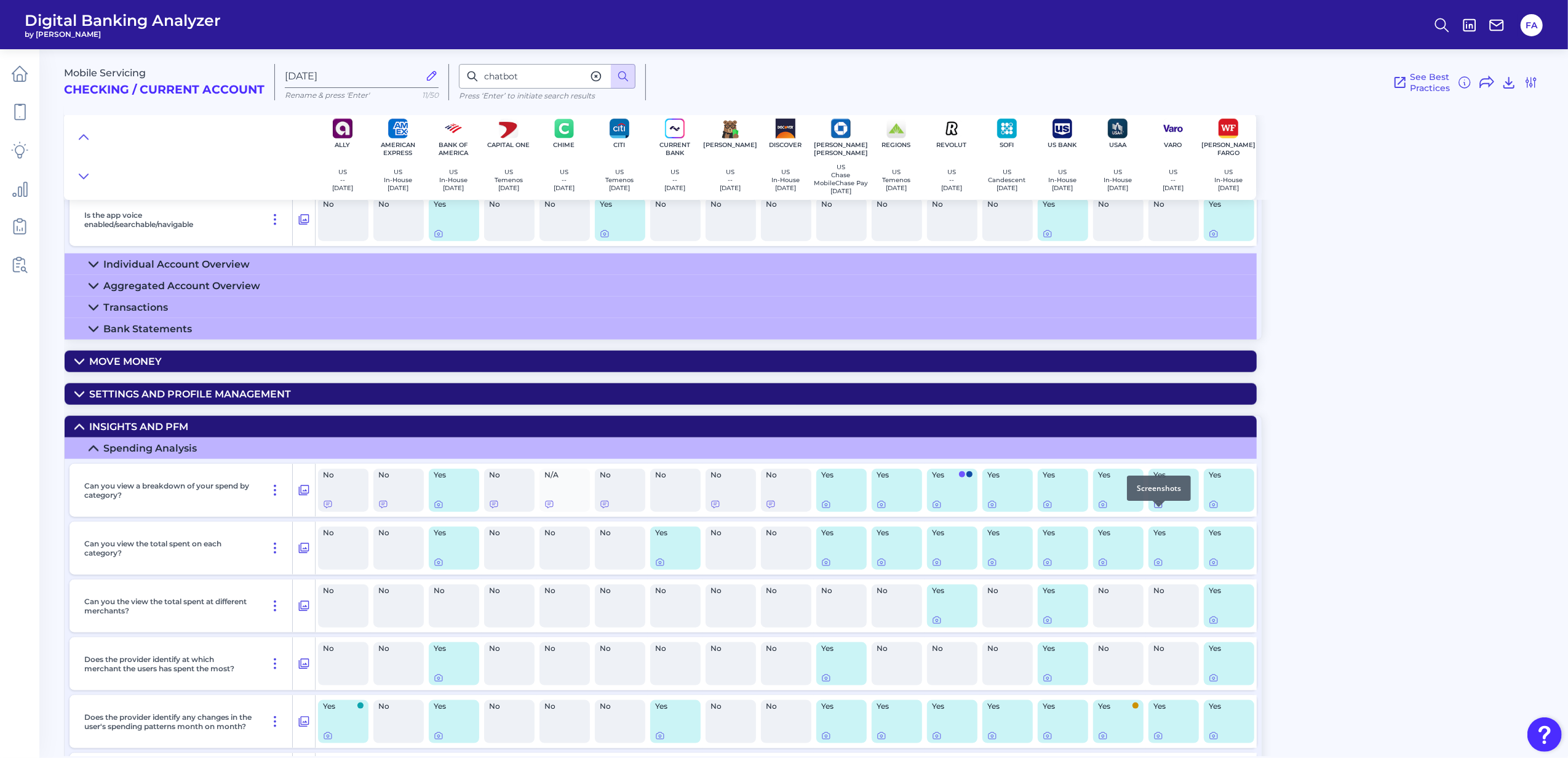
click at [1155, 510] on icon at bounding box center [1159, 505] width 10 height 10
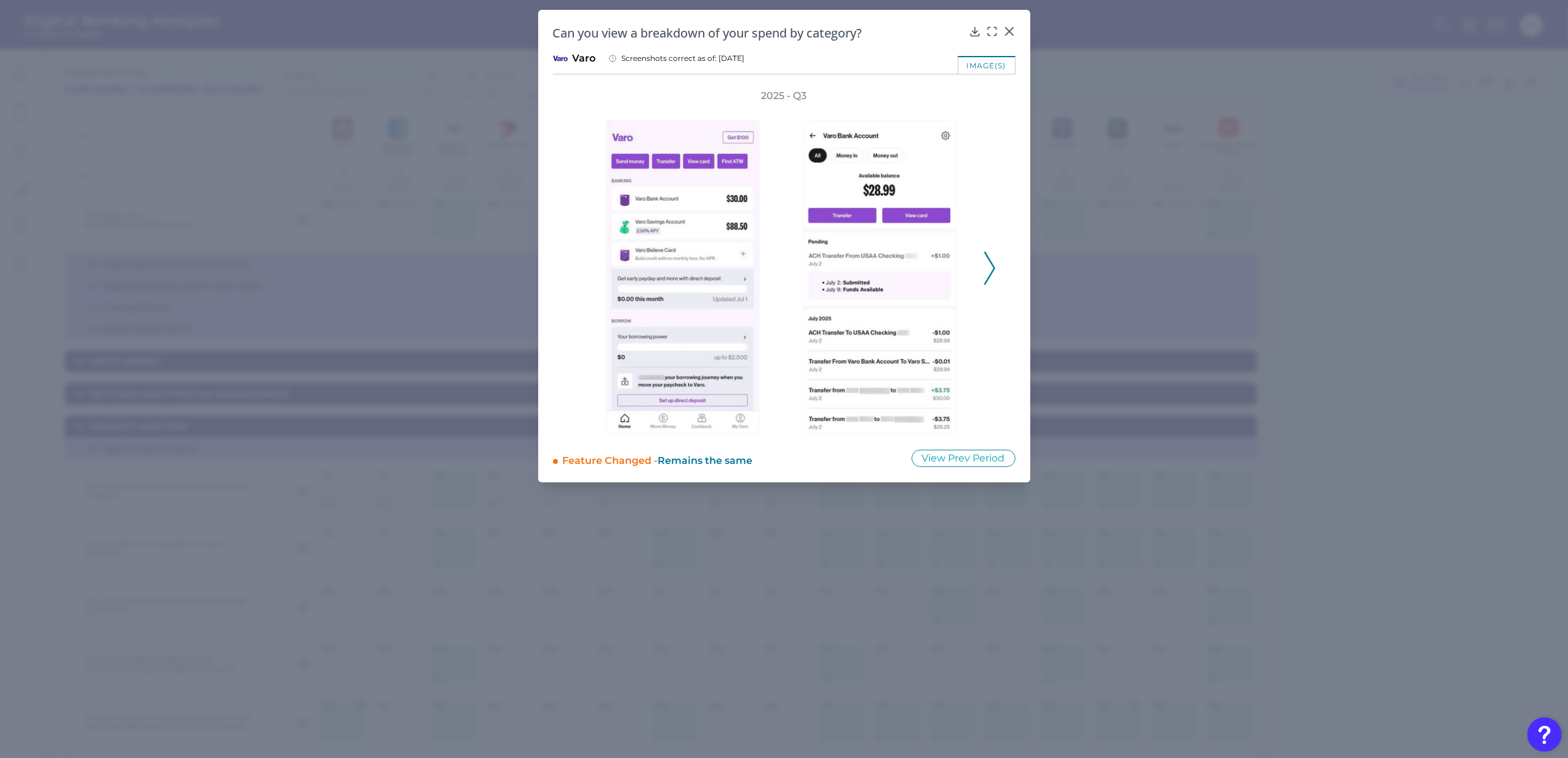
click at [985, 264] on icon at bounding box center [990, 268] width 11 height 33
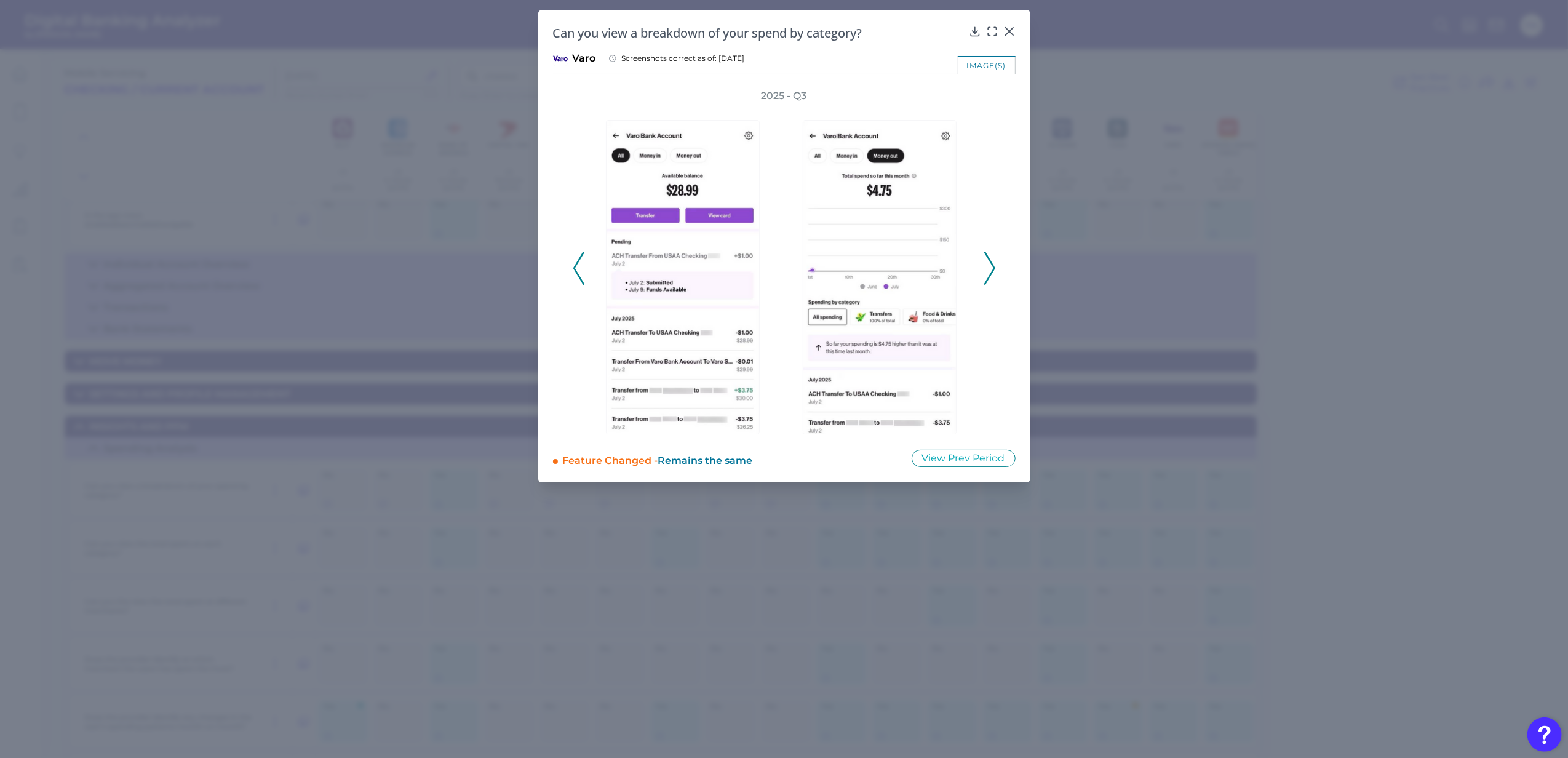
click at [987, 272] on icon at bounding box center [990, 268] width 11 height 33
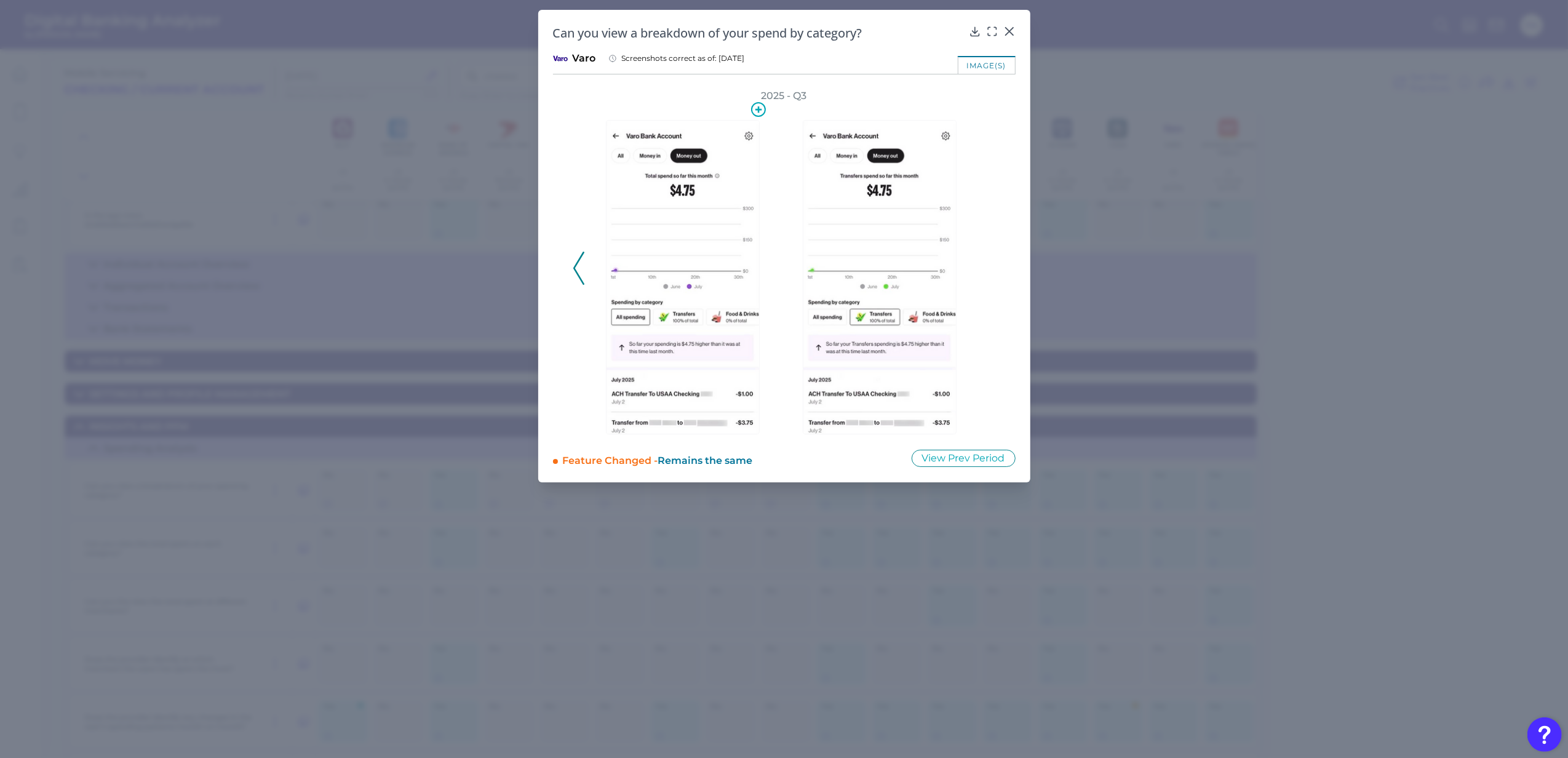
click at [652, 368] on img at bounding box center [682, 277] width 154 height 314
click at [857, 364] on img at bounding box center [880, 277] width 154 height 314
click at [633, 358] on img at bounding box center [682, 277] width 154 height 314
click at [577, 265] on icon at bounding box center [578, 268] width 11 height 33
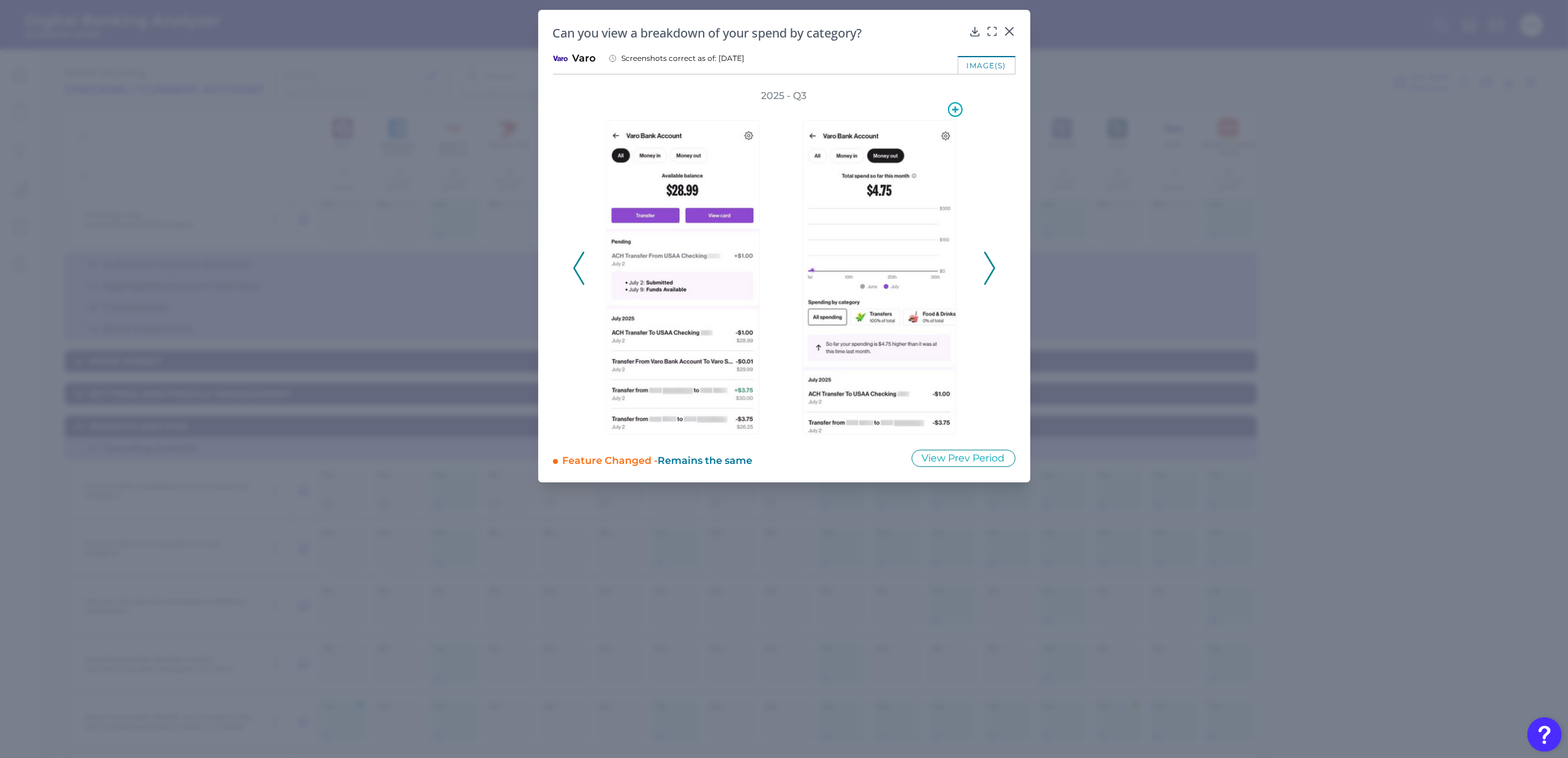
click at [812, 274] on img at bounding box center [880, 277] width 154 height 314
click at [852, 277] on img at bounding box center [880, 277] width 154 height 314
click at [769, 272] on div at bounding box center [686, 268] width 184 height 332
click at [1005, 34] on div at bounding box center [1009, 40] width 12 height 12
click at [1012, 32] on icon at bounding box center [1009, 32] width 12 height 12
